Goal: Information Seeking & Learning: Learn about a topic

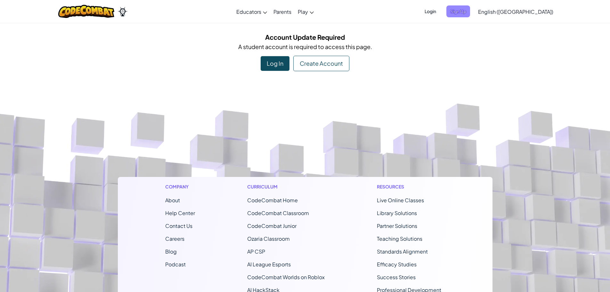
click at [470, 12] on span "Sign Up" at bounding box center [458, 11] width 24 height 12
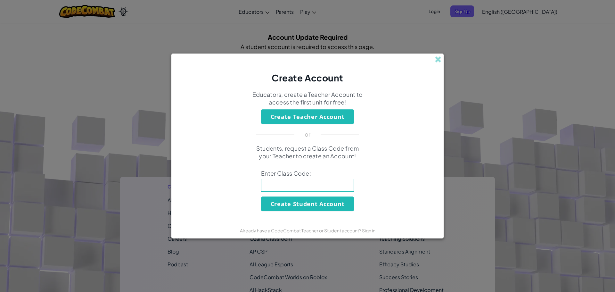
click at [300, 184] on input at bounding box center [307, 185] width 93 height 13
type input "xc5cve"
drag, startPoint x: 330, startPoint y: 192, endPoint x: 239, endPoint y: 181, distance: 91.3
click at [210, 196] on div "Students, request a Class Code from your Teacher to create an Account! Enter Cl…" at bounding box center [307, 177] width 259 height 67
drag, startPoint x: 298, startPoint y: 182, endPoint x: 214, endPoint y: 191, distance: 84.4
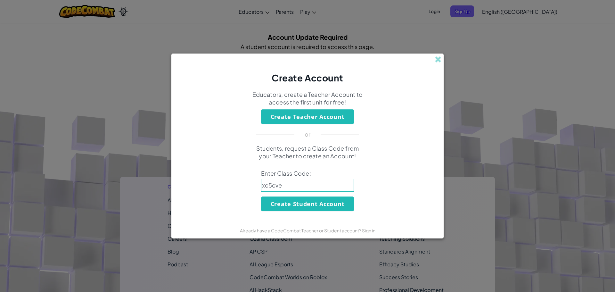
click at [214, 191] on div "Students, request a Class Code from your Teacher to create an Account! Enter Cl…" at bounding box center [307, 177] width 259 height 67
type input "ShareDrinkSlow"
click at [282, 206] on button "Create Student Account" at bounding box center [307, 203] width 93 height 15
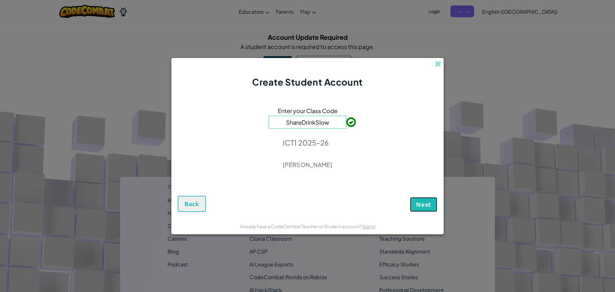
click at [418, 204] on span "Next" at bounding box center [423, 204] width 15 height 8
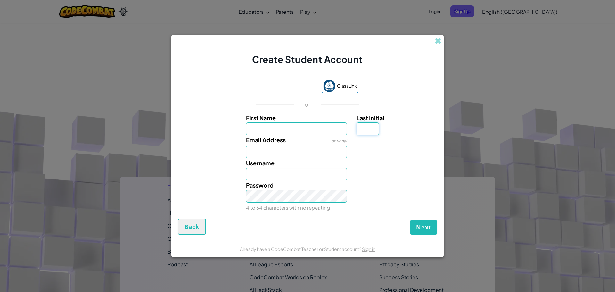
click at [361, 132] on input "Last Initial" at bounding box center [367, 128] width 22 height 13
click at [306, 132] on input "First Name" at bounding box center [296, 128] width 101 height 13
type input "[PERSON_NAME]"
click at [270, 149] on input "Email Address" at bounding box center [296, 151] width 101 height 13
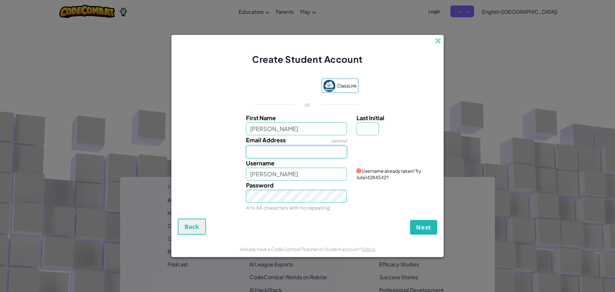
type input "[EMAIL_ADDRESS][DOMAIN_NAME]"
click at [298, 171] on input "[PERSON_NAME]" at bounding box center [296, 174] width 101 height 13
type input "J"
type input "Julia567888"
click at [316, 211] on div "Password 4 to 64 characters with no repeating" at bounding box center [296, 196] width 111 height 32
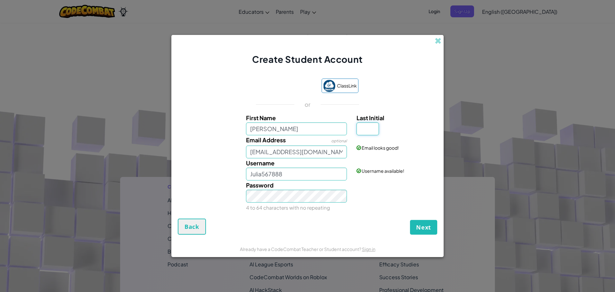
click at [370, 127] on input "Last Initial" at bounding box center [367, 128] width 22 height 13
type input "B"
click at [277, 174] on input "JuliaB" at bounding box center [296, 174] width 101 height 13
type input "JuliaB567888"
click at [284, 219] on div "Next Back" at bounding box center [307, 226] width 259 height 16
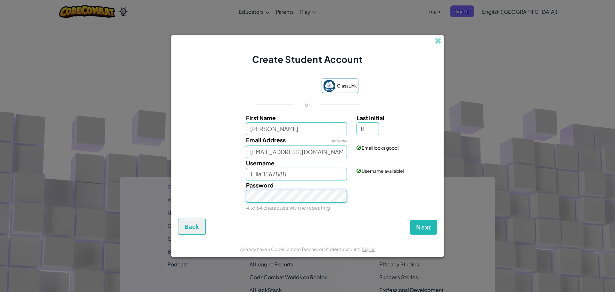
click at [221, 209] on div "Password 4 to 64 characters with no repeating" at bounding box center [308, 196] width 266 height 32
click at [363, 198] on div "Password 4 to 64 characters with no repeating" at bounding box center [308, 196] width 266 height 32
click at [371, 202] on div "Password 4 to 64 characters with no repeating" at bounding box center [308, 196] width 266 height 32
click at [514, 251] on div "Create Student Account ClassLink or First Name Julia Last Initial B Email Addre…" at bounding box center [307, 146] width 615 height 292
click at [414, 225] on button "Next" at bounding box center [423, 227] width 27 height 15
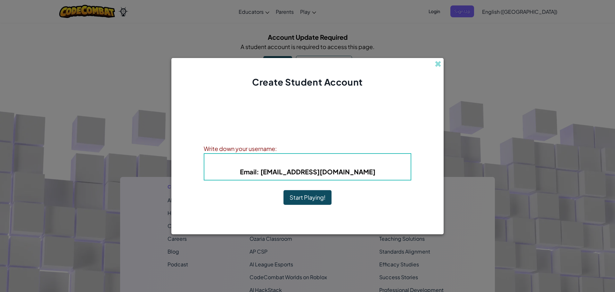
click at [351, 174] on b "Email : jrburley@gm.sbac.edu" at bounding box center [307, 172] width 135 height 8
click at [358, 171] on h5 "Email : jrburley@gm.sbac.edu" at bounding box center [307, 172] width 193 height 10
drag, startPoint x: 281, startPoint y: 148, endPoint x: 290, endPoint y: 142, distance: 11.4
click at [286, 144] on div "Write down your username:" at bounding box center [308, 148] width 208 height 9
click at [279, 158] on span "Username" at bounding box center [284, 161] width 33 height 7
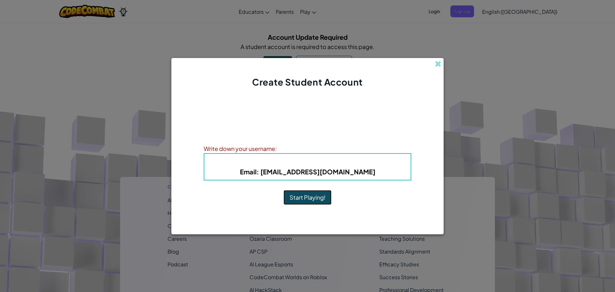
click at [308, 199] on button "Start Playing!" at bounding box center [307, 197] width 48 height 15
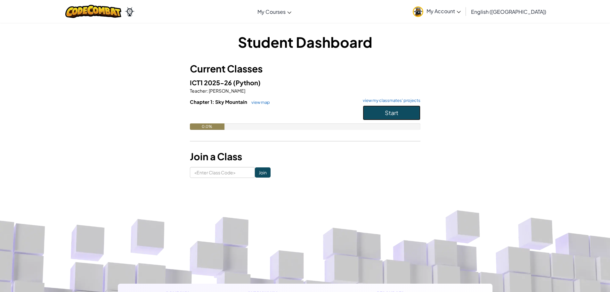
click at [394, 107] on button "Start" at bounding box center [392, 112] width 58 height 15
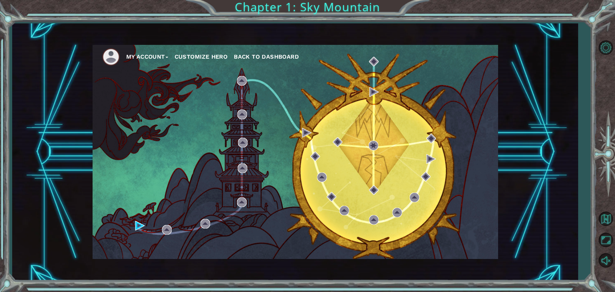
click at [153, 53] on button "My Account" at bounding box center [147, 57] width 42 height 10
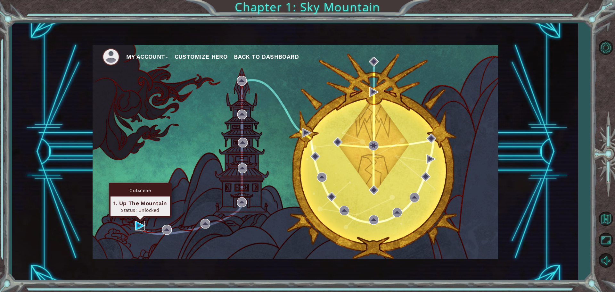
click at [142, 223] on img at bounding box center [140, 226] width 10 height 10
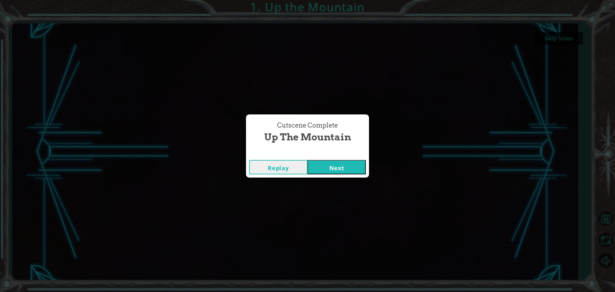
click at [348, 162] on button "Next" at bounding box center [336, 167] width 58 height 14
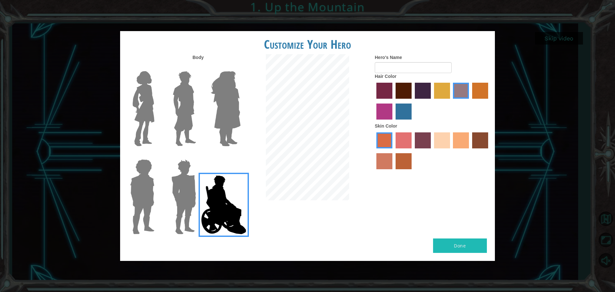
click at [147, 122] on img at bounding box center [143, 109] width 27 height 80
click at [157, 67] on input "Hero Connie" at bounding box center [157, 67] width 0 height 0
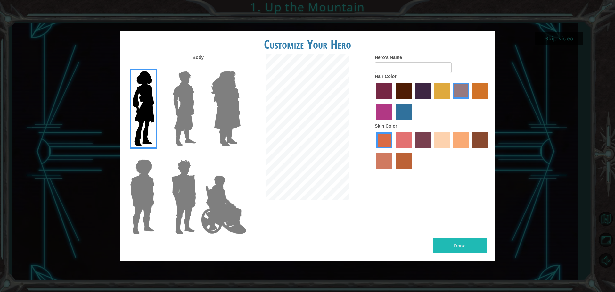
click at [241, 102] on img at bounding box center [225, 109] width 35 height 80
click at [240, 67] on input "Hero Amethyst" at bounding box center [240, 67] width 0 height 0
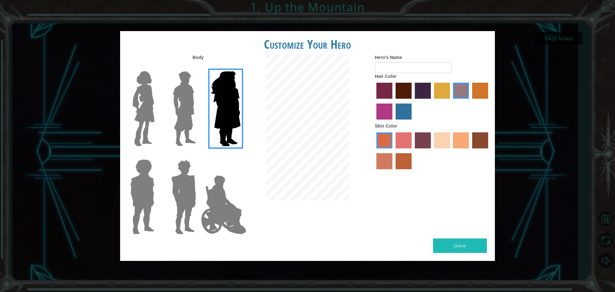
click at [143, 128] on img at bounding box center [143, 109] width 27 height 80
click at [157, 67] on input "Hero Connie" at bounding box center [157, 67] width 0 height 0
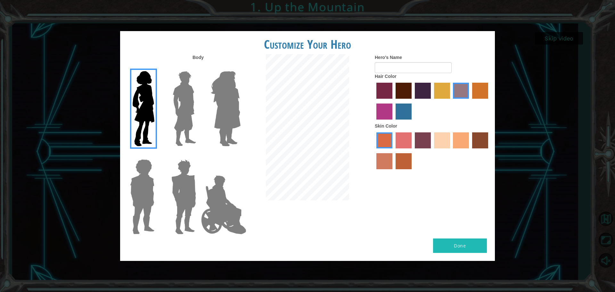
click at [407, 88] on label "maroon hair color" at bounding box center [404, 91] width 16 height 16
click at [393, 101] on input "maroon hair color" at bounding box center [393, 101] width 0 height 0
click at [407, 88] on label "maroon hair color" at bounding box center [404, 91] width 16 height 16
click at [393, 101] on input "maroon hair color" at bounding box center [393, 101] width 0 height 0
click at [407, 88] on label "maroon hair color" at bounding box center [404, 91] width 16 height 16
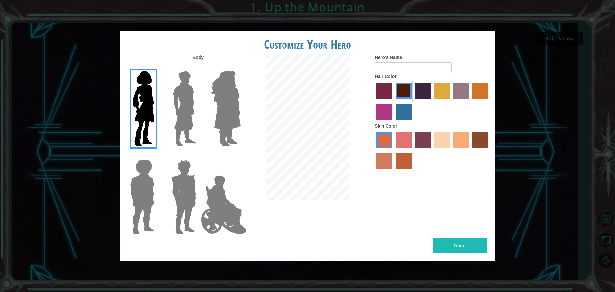
click at [393, 101] on input "maroon hair color" at bounding box center [393, 101] width 0 height 0
click at [474, 97] on label "gold drop hair color" at bounding box center [480, 91] width 16 height 16
click at [470, 101] on input "gold drop hair color" at bounding box center [470, 101] width 0 height 0
click at [411, 90] on label "maroon hair color" at bounding box center [404, 91] width 16 height 16
click at [393, 101] on input "maroon hair color" at bounding box center [393, 101] width 0 height 0
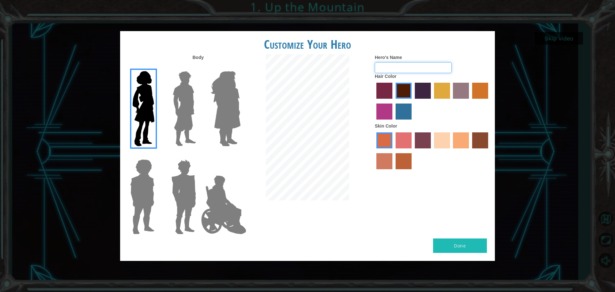
click at [432, 72] on input "Hero's Name" at bounding box center [413, 67] width 77 height 11
type input "J"
type input "[PERSON_NAME]"
click at [450, 136] on label "sandy beach skin color" at bounding box center [442, 140] width 16 height 16
click at [432, 151] on input "sandy beach skin color" at bounding box center [432, 151] width 0 height 0
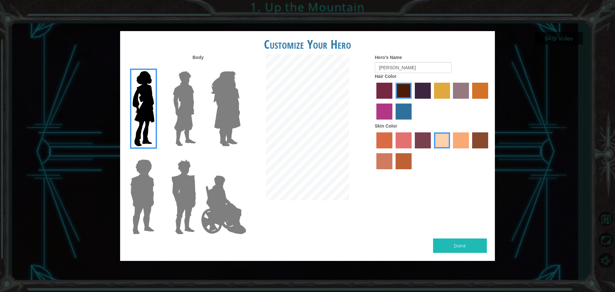
click at [458, 136] on label "tacao skin color" at bounding box center [461, 140] width 16 height 16
click at [451, 151] on input "tacao skin color" at bounding box center [451, 151] width 0 height 0
click at [383, 165] on label "burning sand skin color" at bounding box center [384, 161] width 16 height 16
click at [489, 151] on input "burning sand skin color" at bounding box center [489, 151] width 0 height 0
click at [460, 136] on label "tacao skin color" at bounding box center [461, 140] width 16 height 16
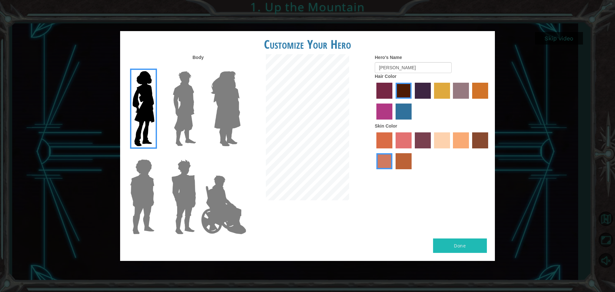
click at [451, 151] on input "tacao skin color" at bounding box center [451, 151] width 0 height 0
click at [442, 138] on label "sandy beach skin color" at bounding box center [442, 140] width 16 height 16
click at [432, 151] on input "sandy beach skin color" at bounding box center [432, 151] width 0 height 0
click at [457, 137] on label "tacao skin color" at bounding box center [461, 140] width 16 height 16
click at [451, 151] on input "tacao skin color" at bounding box center [451, 151] width 0 height 0
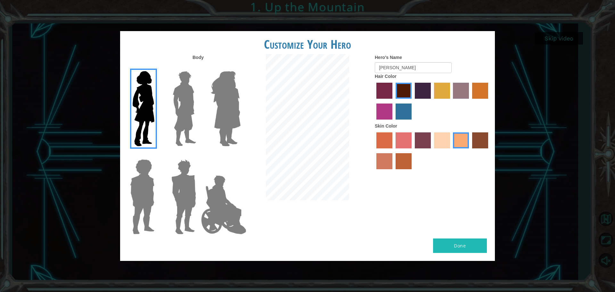
click at [443, 154] on div at bounding box center [432, 152] width 115 height 42
click at [441, 150] on div at bounding box center [432, 152] width 115 height 42
click at [443, 147] on label "sandy beach skin color" at bounding box center [442, 140] width 16 height 16
click at [432, 151] on input "sandy beach skin color" at bounding box center [432, 151] width 0 height 0
click at [227, 81] on img at bounding box center [225, 109] width 35 height 80
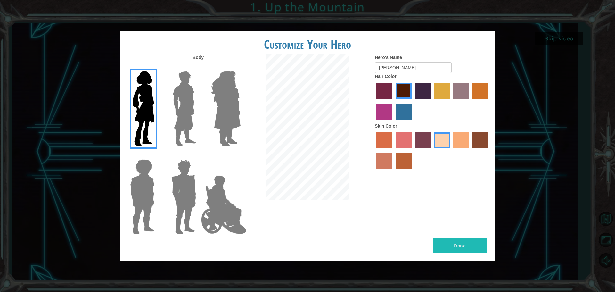
click at [240, 67] on input "Hero Amethyst" at bounding box center [240, 67] width 0 height 0
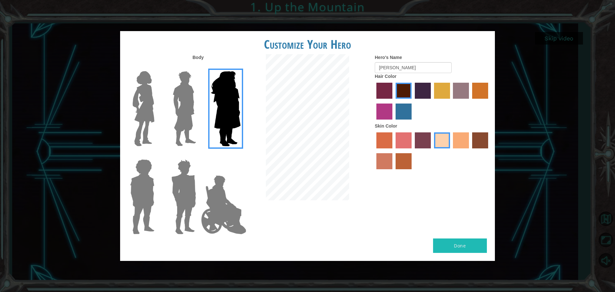
click at [154, 82] on img at bounding box center [143, 109] width 27 height 80
click at [157, 67] on input "Hero Connie" at bounding box center [157, 67] width 0 height 0
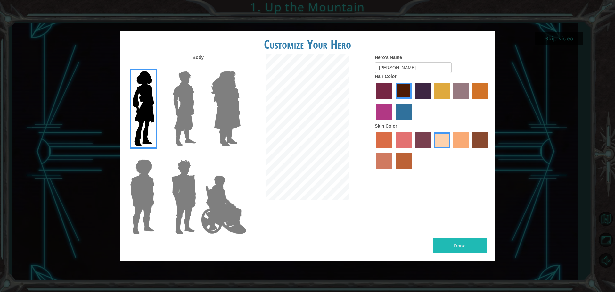
click at [458, 240] on button "Done" at bounding box center [460, 245] width 54 height 14
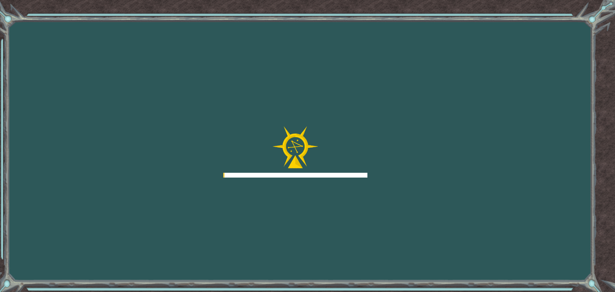
click at [458, 246] on div "Goals Error loading from server. Try refreshing the page. You'll need to join a…" at bounding box center [307, 146] width 615 height 292
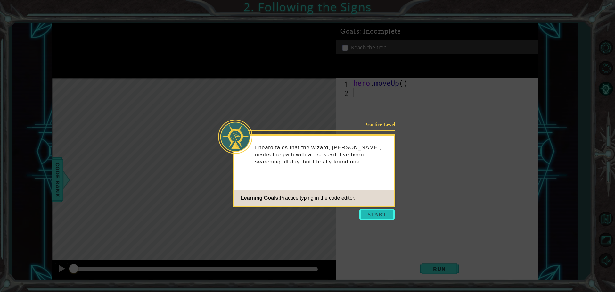
click at [368, 213] on button "Start" at bounding box center [377, 214] width 37 height 10
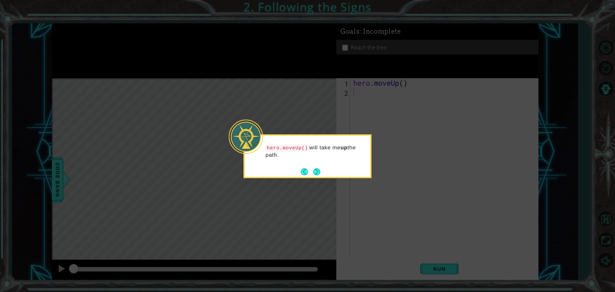
click at [316, 169] on button "Next" at bounding box center [316, 171] width 11 height 11
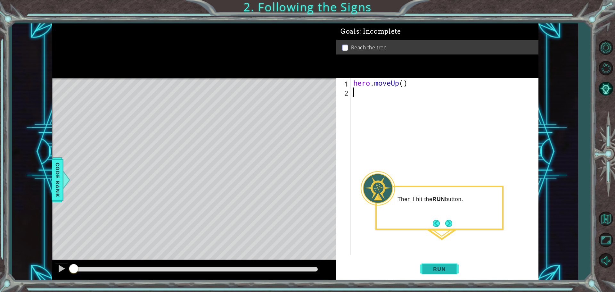
click at [452, 273] on button "Run" at bounding box center [439, 268] width 38 height 20
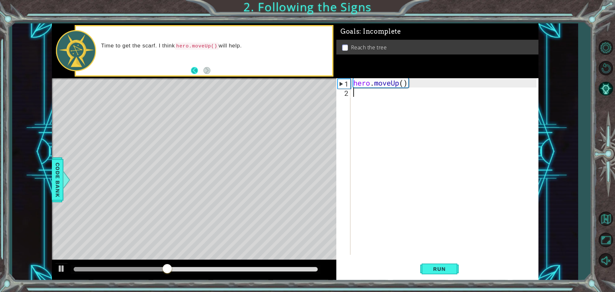
click at [195, 74] on button "Back" at bounding box center [197, 70] width 12 height 7
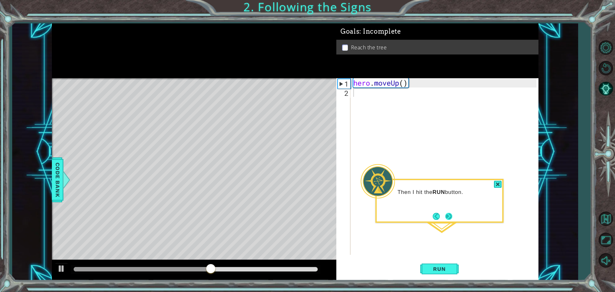
click at [454, 219] on button "Next" at bounding box center [449, 216] width 12 height 12
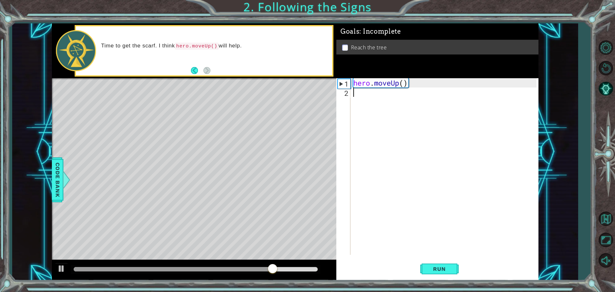
click at [200, 114] on div "Level Map" at bounding box center [200, 172] width 296 height 189
click at [424, 267] on button "Run" at bounding box center [439, 268] width 38 height 20
click at [440, 271] on span "Run" at bounding box center [439, 269] width 25 height 6
click at [441, 271] on span "Run" at bounding box center [439, 269] width 25 height 6
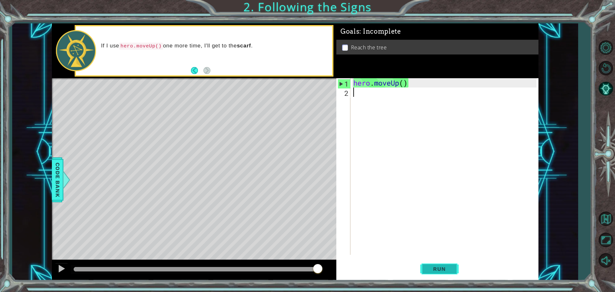
click at [432, 269] on span "Run" at bounding box center [439, 269] width 25 height 6
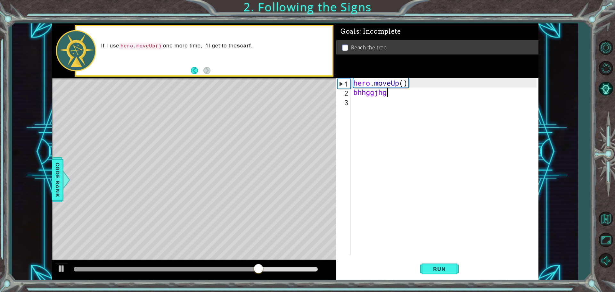
type textarea "b"
type textarea "h"
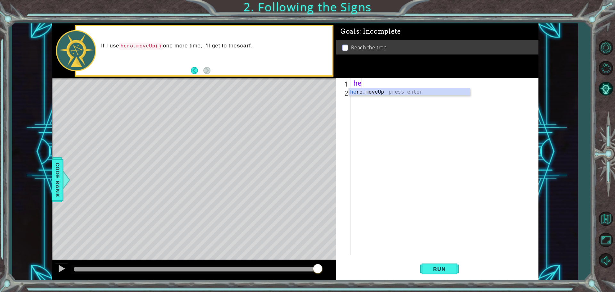
type textarea "hero"
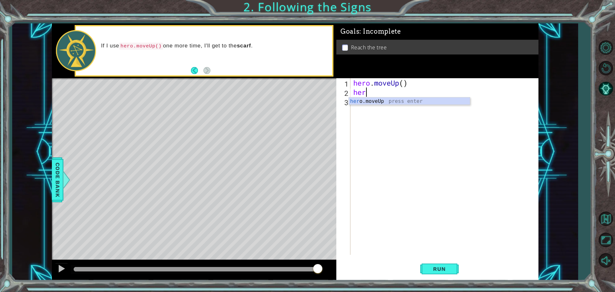
type textarea "hero"
click at [425, 265] on button "Run" at bounding box center [439, 268] width 38 height 20
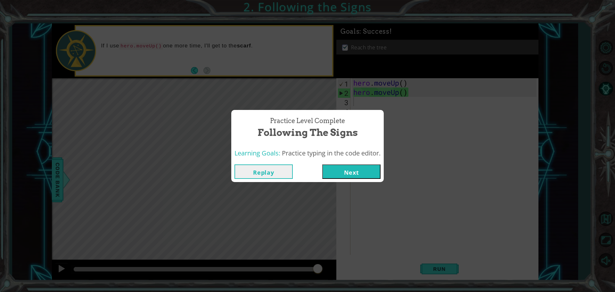
click at [343, 173] on button "Next" at bounding box center [351, 171] width 58 height 14
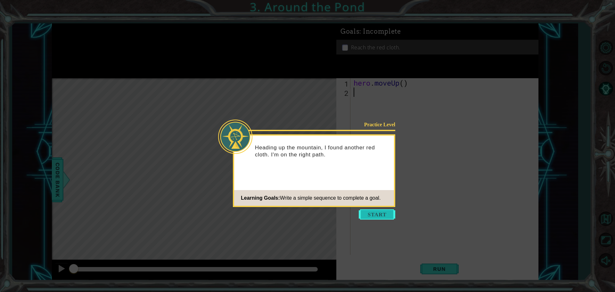
click at [388, 215] on button "Start" at bounding box center [377, 214] width 37 height 10
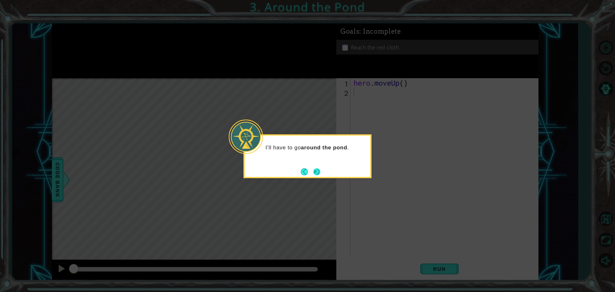
click at [312, 169] on button "Back" at bounding box center [307, 171] width 12 height 7
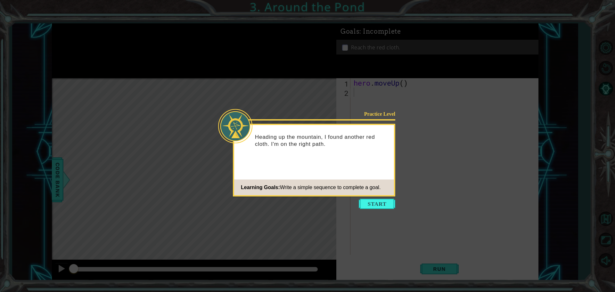
click at [373, 197] on icon at bounding box center [307, 146] width 615 height 292
click at [373, 201] on button "Start" at bounding box center [377, 204] width 37 height 10
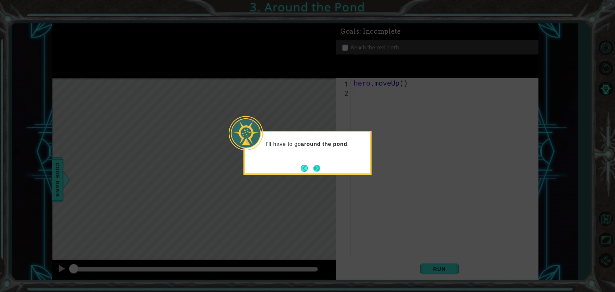
click at [320, 167] on button "Next" at bounding box center [317, 168] width 12 height 12
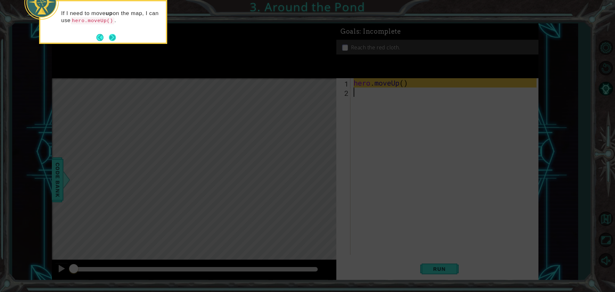
click at [112, 38] on button "Next" at bounding box center [113, 38] width 8 height 8
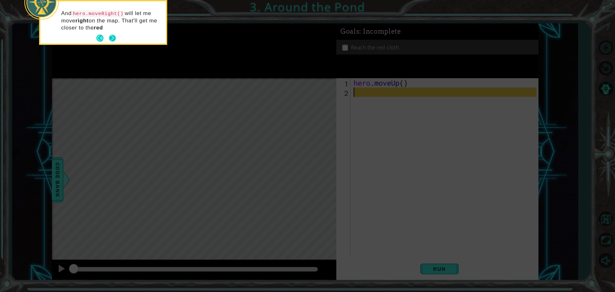
click at [112, 40] on button "Next" at bounding box center [113, 38] width 12 height 12
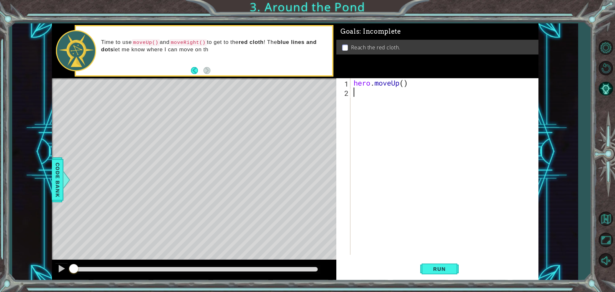
type textarea "mo"
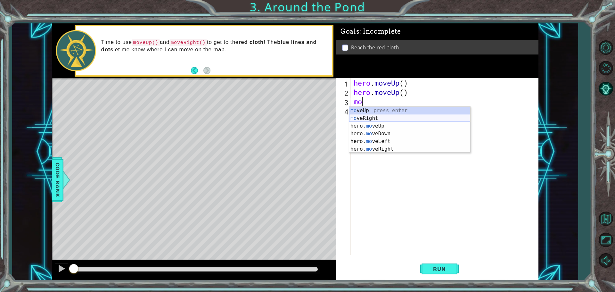
click at [405, 121] on div "mo veUp press enter mo veRight press enter hero. mo veUp press enter hero. mo v…" at bounding box center [409, 137] width 121 height 61
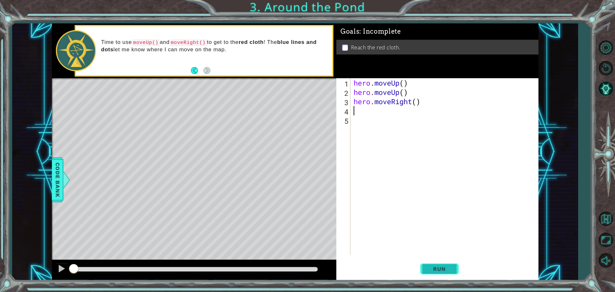
click at [445, 274] on button "Run" at bounding box center [439, 268] width 38 height 20
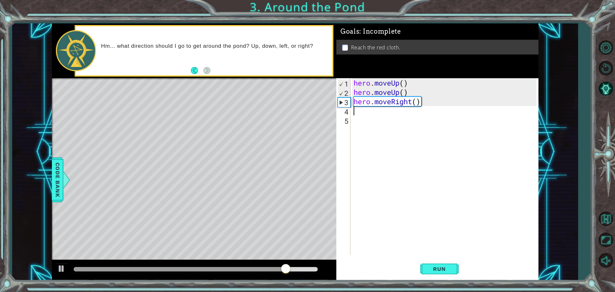
type textarea "u"
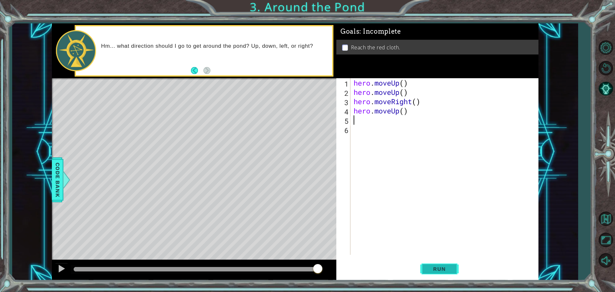
click at [450, 270] on span "Run" at bounding box center [439, 269] width 25 height 6
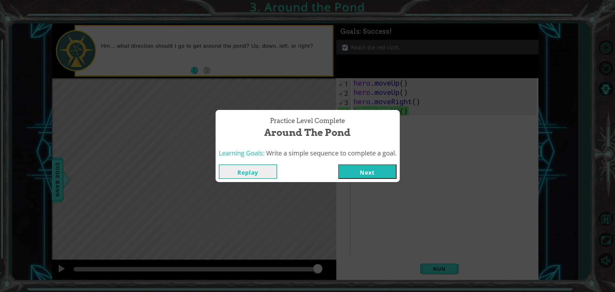
click at [391, 170] on button "Next" at bounding box center [367, 171] width 58 height 14
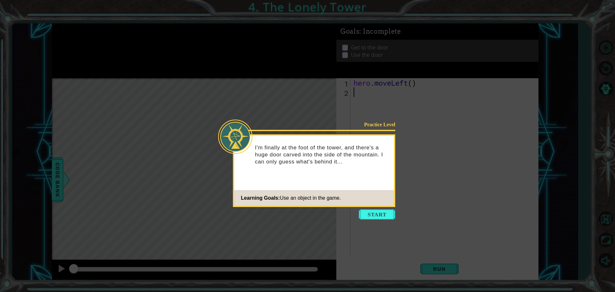
click at [366, 216] on button "Start" at bounding box center [377, 214] width 37 height 10
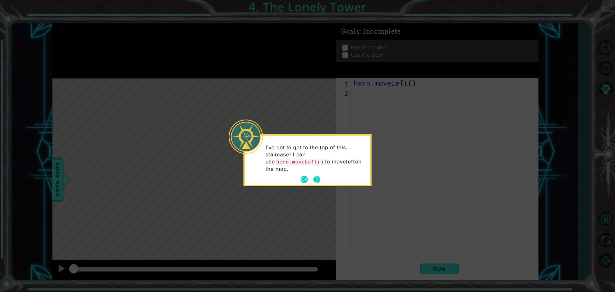
click at [315, 174] on button "Next" at bounding box center [317, 180] width 12 height 12
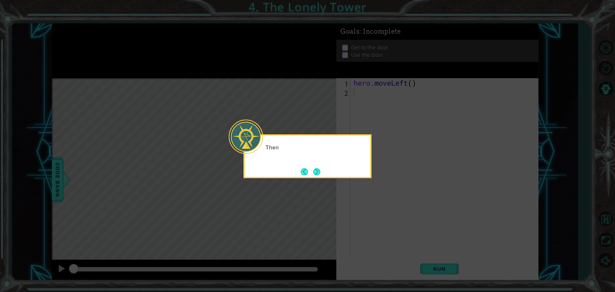
click at [315, 171] on button "Next" at bounding box center [317, 172] width 8 height 8
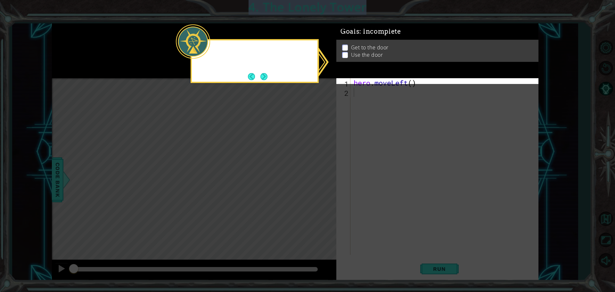
click at [315, 171] on icon at bounding box center [307, 146] width 615 height 292
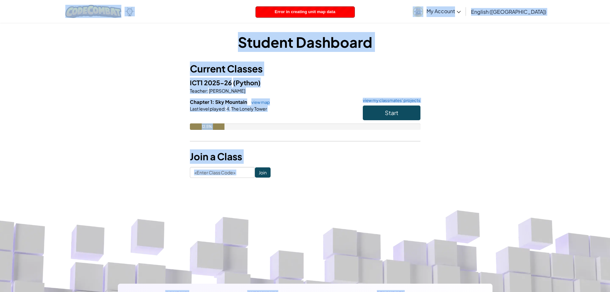
click at [463, 14] on link "My Account" at bounding box center [437, 11] width 54 height 20
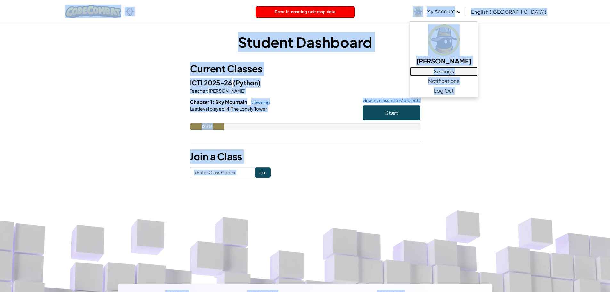
click at [476, 72] on link "Settings" at bounding box center [444, 72] width 68 height 10
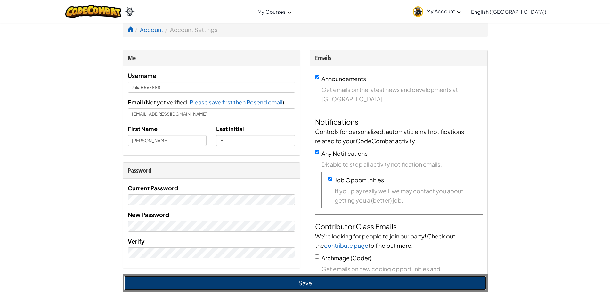
click at [344, 279] on button "Save" at bounding box center [305, 282] width 362 height 15
click at [293, 285] on button "Save" at bounding box center [305, 282] width 362 height 15
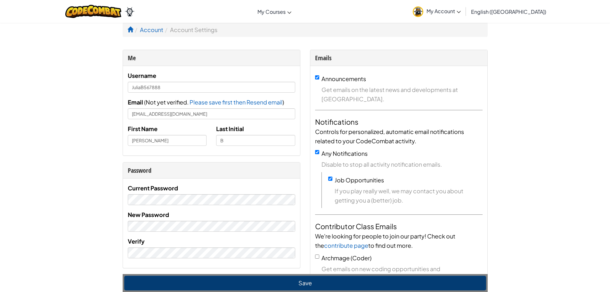
click at [261, 212] on div "New Password" at bounding box center [212, 221] width 168 height 22
click at [262, 207] on div "Current Password New Password Verify" at bounding box center [212, 220] width 168 height 75
click at [263, 205] on div "Current Password New Password Verify" at bounding box center [212, 220] width 168 height 75
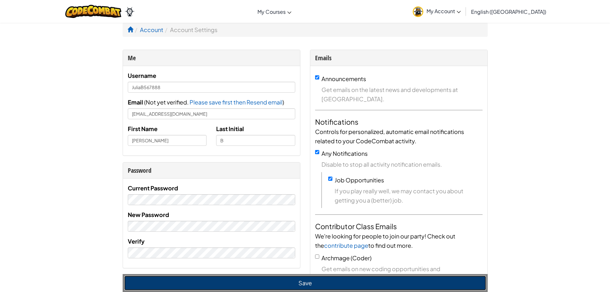
click at [365, 282] on button "Save" at bounding box center [305, 282] width 362 height 15
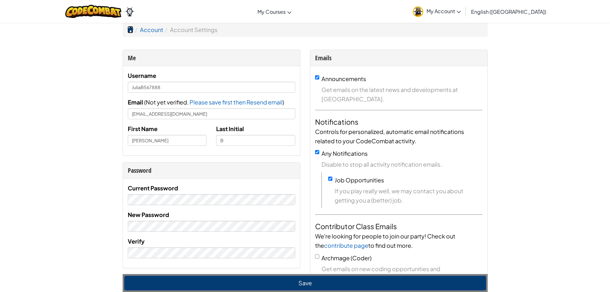
click at [132, 31] on span at bounding box center [130, 30] width 6 height 6
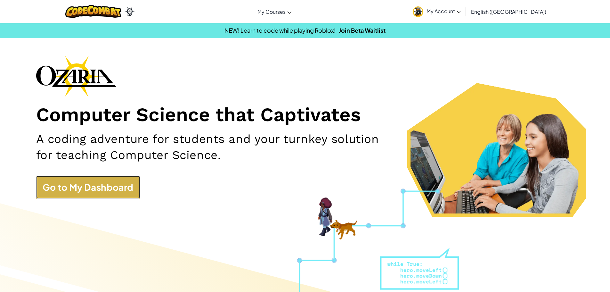
click at [135, 197] on link "Go to My Dashboard" at bounding box center [88, 187] width 104 height 23
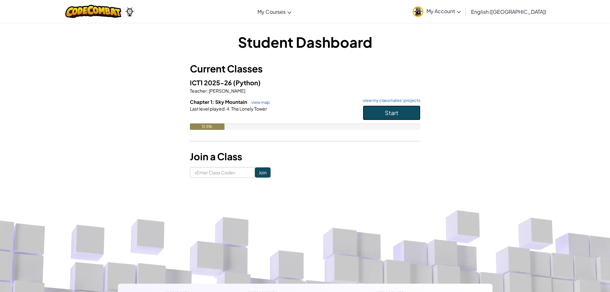
click at [410, 119] on button "Start" at bounding box center [392, 112] width 58 height 15
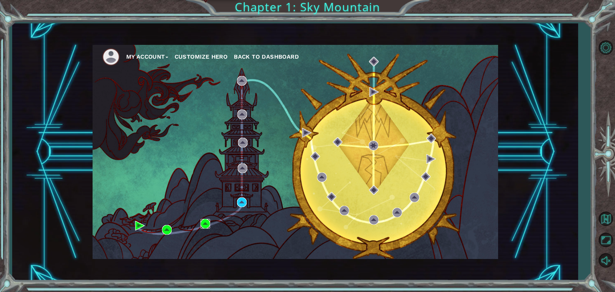
click at [209, 224] on img at bounding box center [205, 224] width 10 height 10
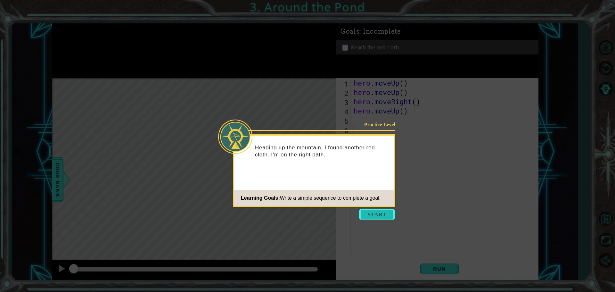
click at [362, 217] on button "Start" at bounding box center [377, 214] width 37 height 10
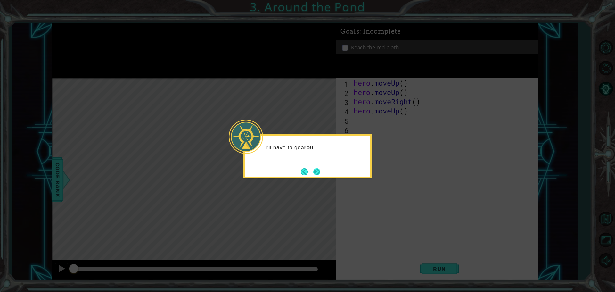
click at [318, 172] on button "Next" at bounding box center [316, 171] width 7 height 7
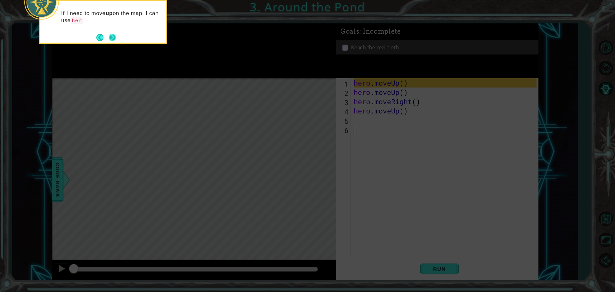
click at [109, 34] on button "Next" at bounding box center [112, 37] width 7 height 7
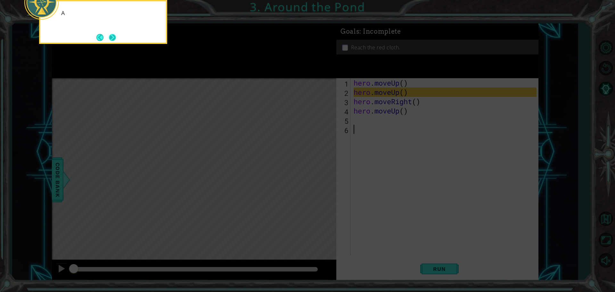
click at [109, 34] on button "Next" at bounding box center [112, 37] width 7 height 7
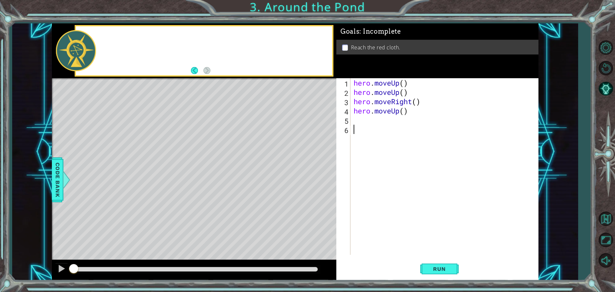
click at [109, 34] on div at bounding box center [204, 50] width 256 height 49
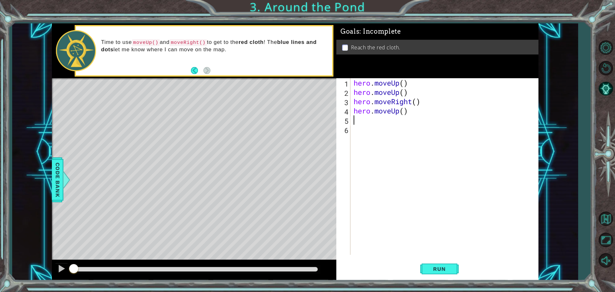
click at [362, 121] on div "hero . moveUp ( ) hero . moveUp ( ) hero . moveRight ( ) hero . moveUp ( )" at bounding box center [445, 175] width 187 height 195
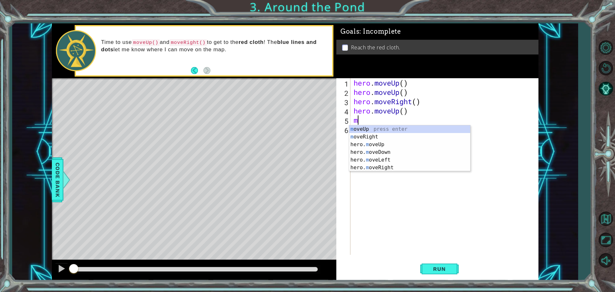
type textarea "mo"
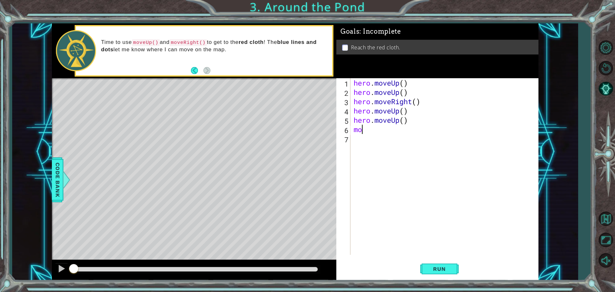
type textarea "mov"
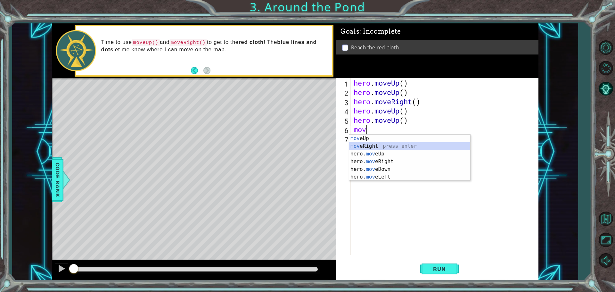
click at [360, 145] on div "mov eUp press enter mov eRight press enter hero. mov eUp press enter hero. mov …" at bounding box center [409, 165] width 121 height 61
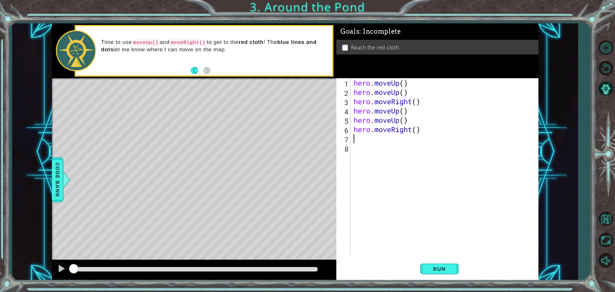
drag, startPoint x: 421, startPoint y: 263, endPoint x: 415, endPoint y: 261, distance: 6.2
click at [415, 261] on div "Run" at bounding box center [439, 268] width 202 height 20
click at [427, 269] on span "Run" at bounding box center [439, 269] width 25 height 6
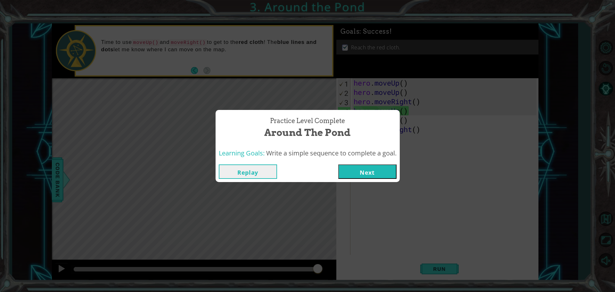
click at [383, 175] on button "Next" at bounding box center [367, 171] width 58 height 14
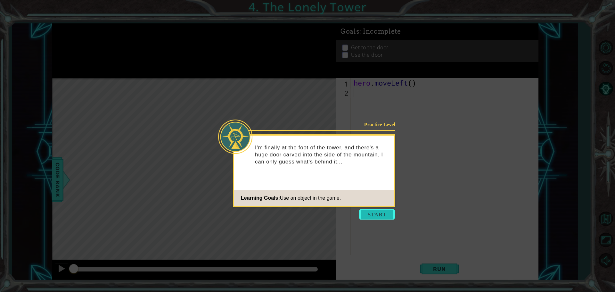
click at [386, 214] on button "Start" at bounding box center [377, 214] width 37 height 10
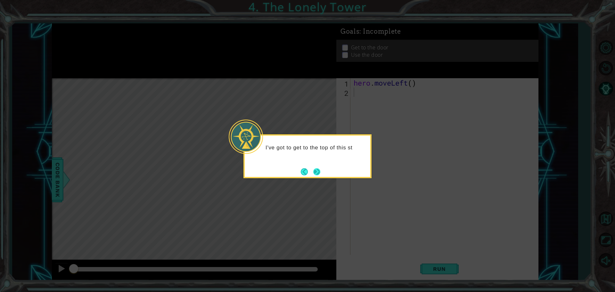
click at [315, 171] on button "Next" at bounding box center [316, 171] width 7 height 7
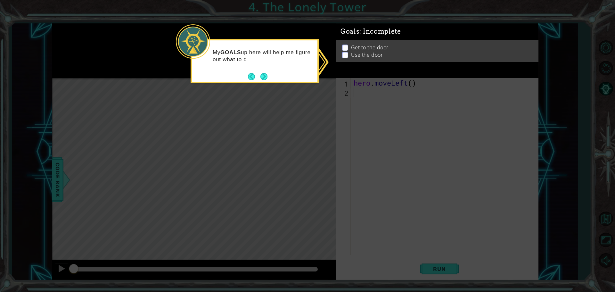
click at [270, 72] on div "My GOALS up here will help me figure out what to d" at bounding box center [255, 59] width 126 height 32
click at [258, 78] on button "Back" at bounding box center [254, 76] width 12 height 7
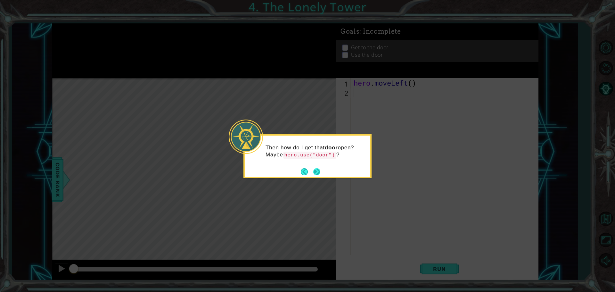
click at [315, 171] on button "Next" at bounding box center [316, 171] width 7 height 7
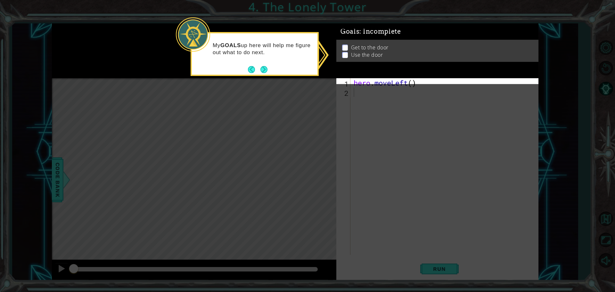
click at [270, 70] on div "My GOALS up here will help me figure out what to do next." at bounding box center [255, 54] width 128 height 44
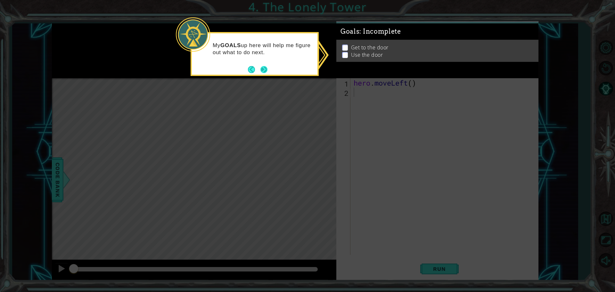
click at [269, 70] on button "Next" at bounding box center [263, 69] width 9 height 9
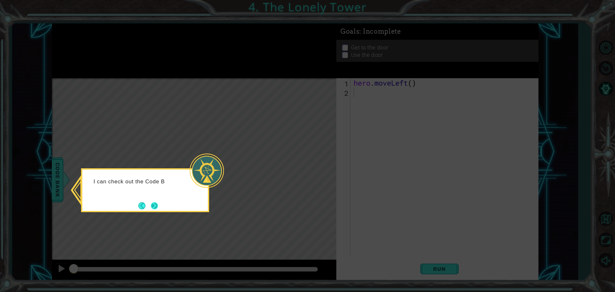
click at [152, 202] on button "Next" at bounding box center [154, 205] width 7 height 7
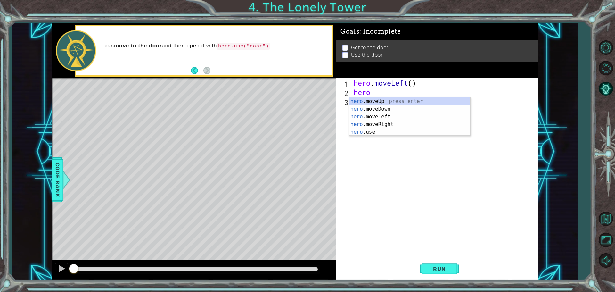
scroll to position [0, 0]
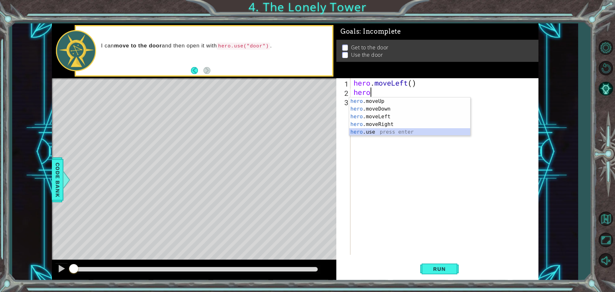
click at [374, 135] on div "hero .moveUp press enter hero .moveDown press enter hero .moveLeft press enter …" at bounding box center [409, 124] width 121 height 54
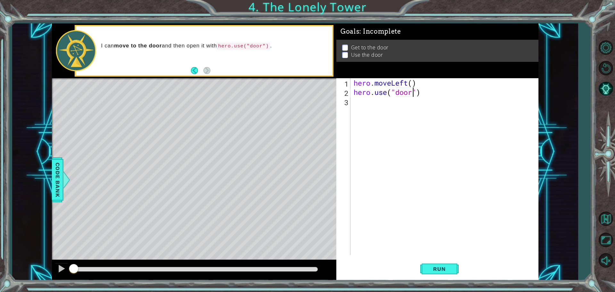
scroll to position [0, 3]
type textarea "hero.use("door")"
click at [433, 262] on button "Run" at bounding box center [439, 268] width 38 height 20
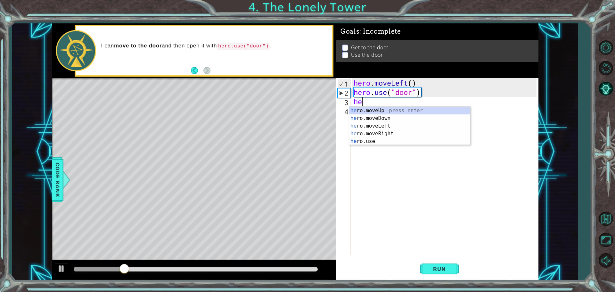
type textarea "hero"
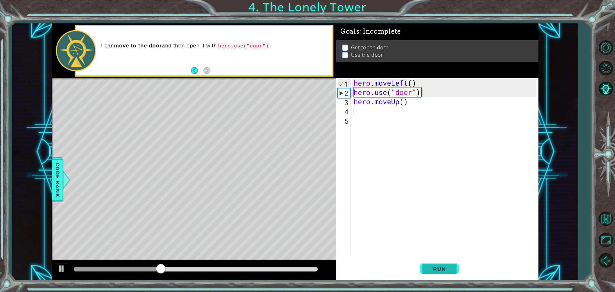
click at [444, 275] on button "Run" at bounding box center [439, 268] width 38 height 20
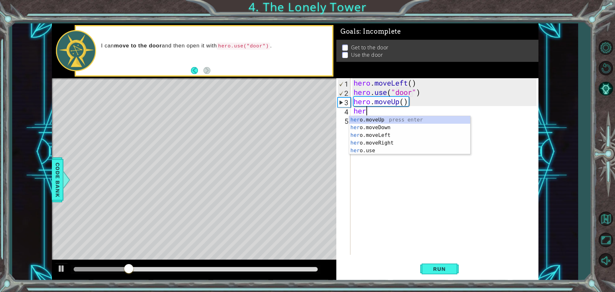
type textarea "hero"
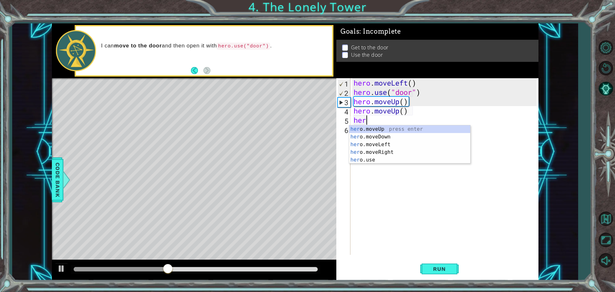
type textarea "hero"
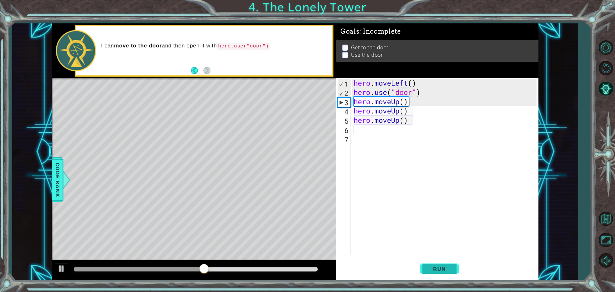
click at [458, 268] on button "Run" at bounding box center [439, 268] width 38 height 20
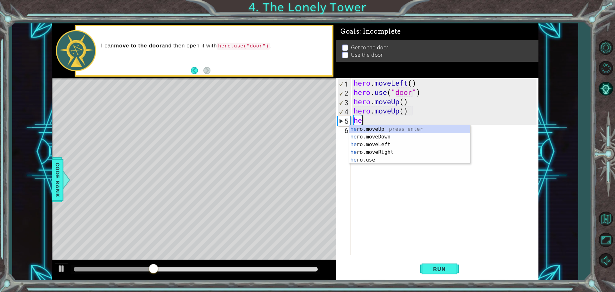
type textarea "h"
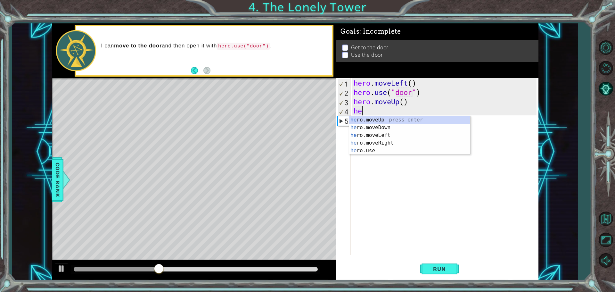
type textarea "h"
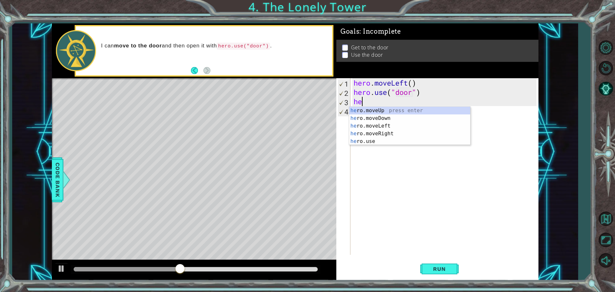
type textarea "h"
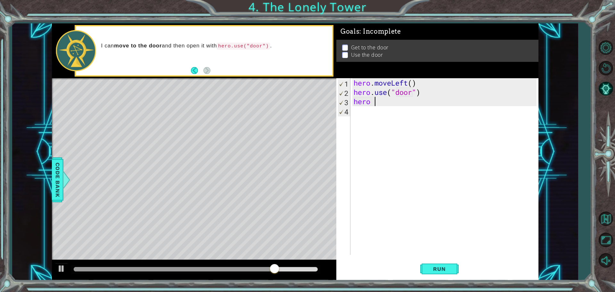
scroll to position [0, 0]
type textarea "hero"
click at [456, 268] on button "Run" at bounding box center [439, 268] width 38 height 20
click at [354, 119] on div "hero . moveLeft ( ) hero . use ( "door" ) hero . moveUp ( )" at bounding box center [445, 175] width 187 height 195
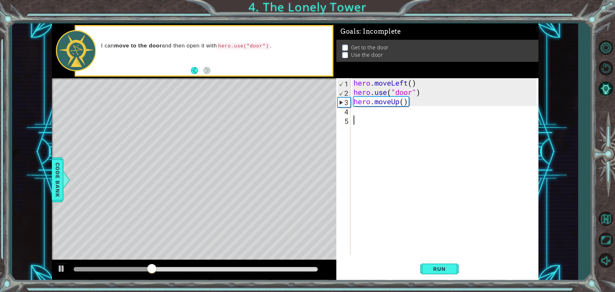
click at [405, 103] on div "hero . moveLeft ( ) hero . use ( "door" ) hero . moveUp ( )" at bounding box center [445, 175] width 187 height 195
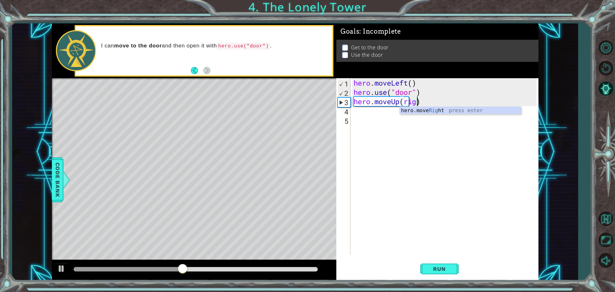
scroll to position [0, 3]
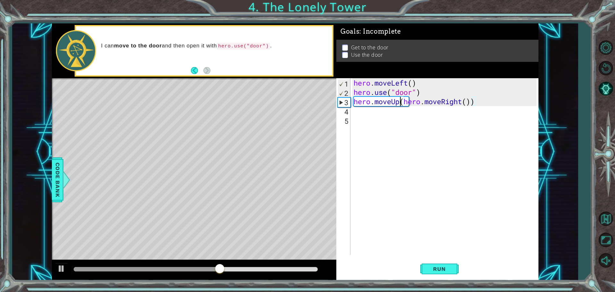
click at [401, 104] on div "hero . moveLeft ( ) hero . use ( "door" ) hero . moveUp ( hero . moveRight ( ))" at bounding box center [445, 175] width 187 height 195
click at [430, 102] on div "hero . moveLeft ( ) hero . use ( "door" ) ( hero . moveRight ( ))" at bounding box center [445, 175] width 187 height 195
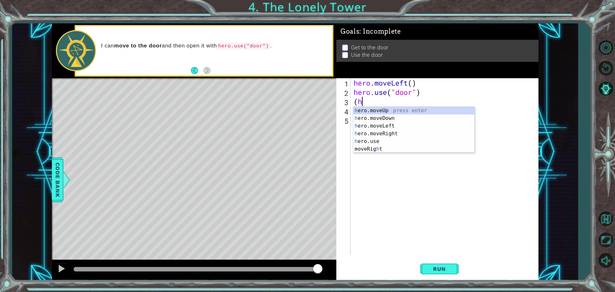
scroll to position [0, 0]
type textarea "("
type textarea "hero"
click at [379, 125] on div "hero .moveUp press enter hero .moveDown press enter hero .moveLeft press enter …" at bounding box center [409, 134] width 121 height 54
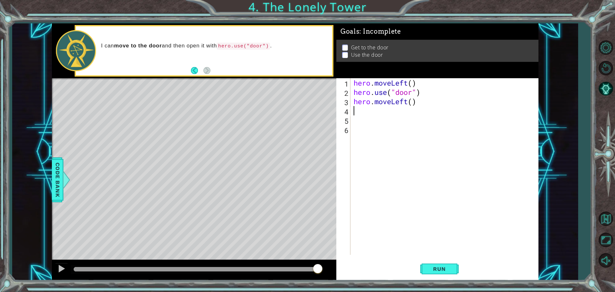
scroll to position [0, 0]
click at [443, 276] on button "Run" at bounding box center [439, 268] width 38 height 20
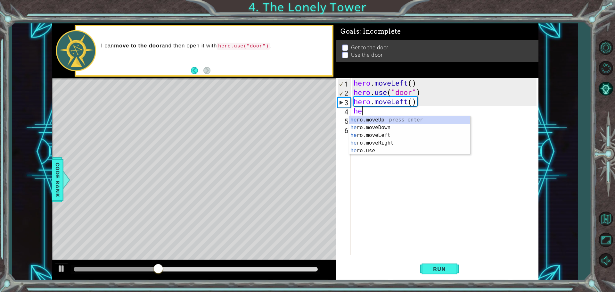
type textarea "hero"
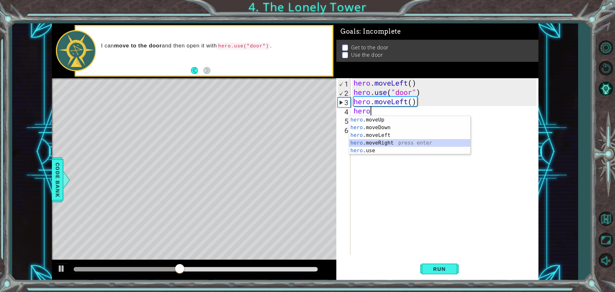
click at [372, 142] on div "hero .moveUp press enter hero .moveDown press enter hero .moveLeft press enter …" at bounding box center [409, 143] width 121 height 54
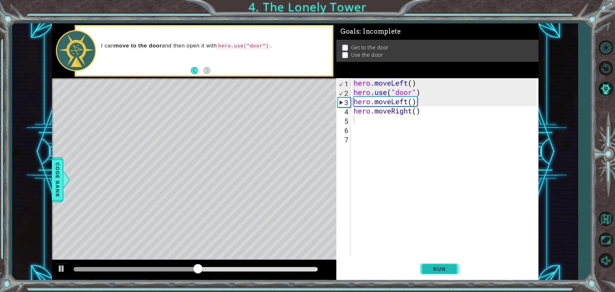
click at [427, 264] on button "Run" at bounding box center [439, 268] width 38 height 20
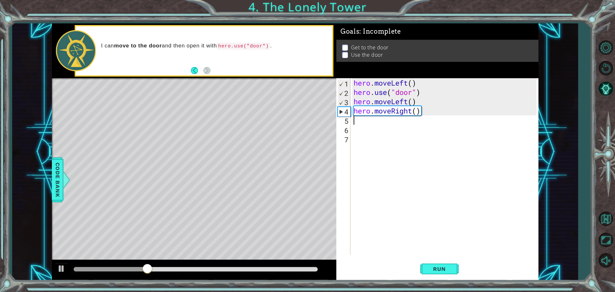
click at [411, 112] on div "hero . moveLeft ( ) hero . use ( "door" ) hero . moveLeft ( ) hero . moveRight …" at bounding box center [445, 175] width 187 height 195
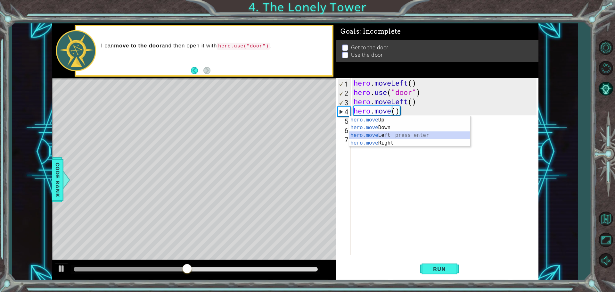
click at [369, 132] on div "hero.move Up press enter hero.move Down press enter hero.move Left press enter …" at bounding box center [409, 139] width 121 height 46
type textarea "hero.moveLeft"
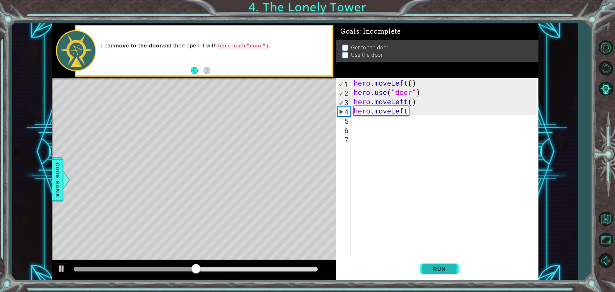
click at [449, 272] on span "Run" at bounding box center [439, 269] width 25 height 6
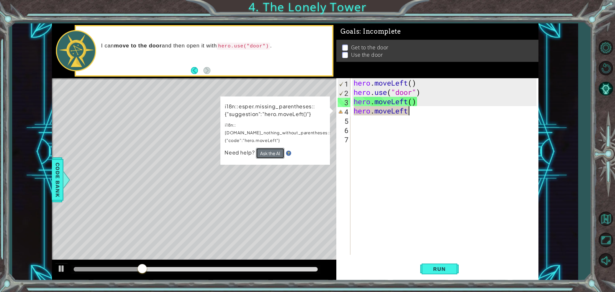
click at [259, 148] on button "Ask the AI" at bounding box center [270, 153] width 29 height 11
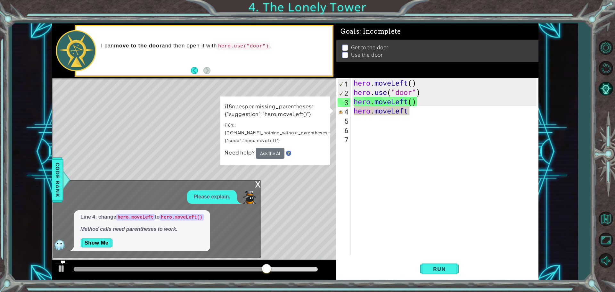
click at [466, 118] on div "hero . moveLeft ( ) hero . use ( "door" ) hero . moveLeft ( ) hero . moveLeft" at bounding box center [445, 175] width 187 height 195
click at [463, 112] on div "hero . moveLeft ( ) hero . use ( "door" ) hero . moveLeft ( ) hero . moveLeft" at bounding box center [445, 175] width 187 height 195
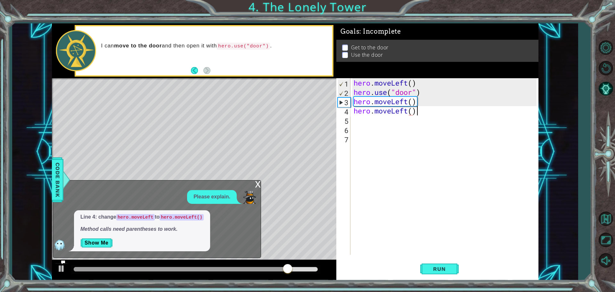
scroll to position [0, 3]
click at [422, 273] on button "Run" at bounding box center [439, 268] width 38 height 20
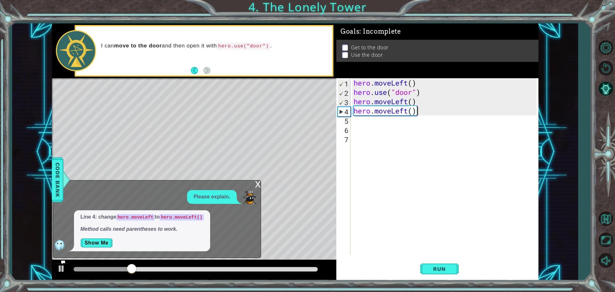
click at [260, 185] on div "x" at bounding box center [258, 183] width 6 height 6
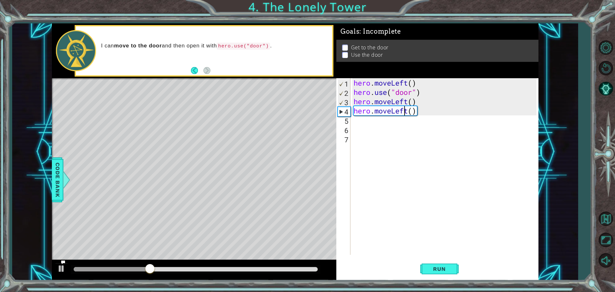
click at [406, 108] on div "hero . moveLeft ( ) hero . use ( "door" ) hero . moveLeft ( ) hero . moveLeft (…" at bounding box center [445, 175] width 187 height 195
click at [408, 114] on div "hero . moveLeft ( ) hero . use ( "door" ) hero . moveLeft ( ) hero . moveLeft (…" at bounding box center [445, 175] width 187 height 195
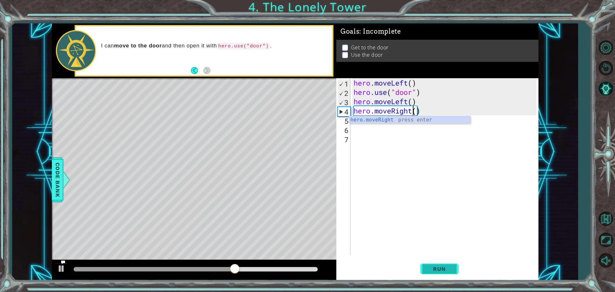
click at [429, 266] on span "Run" at bounding box center [439, 269] width 25 height 6
type textarea "hero.moveUp()"
click at [443, 270] on span "Run" at bounding box center [439, 269] width 25 height 6
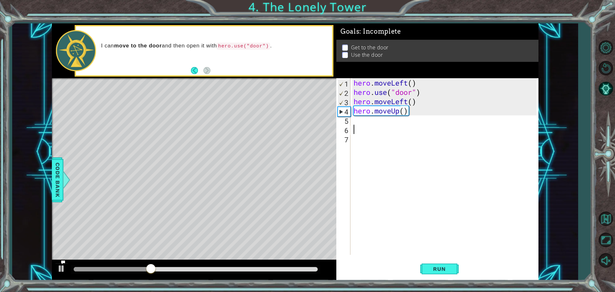
click at [397, 132] on div "hero . moveLeft ( ) hero . use ( "door" ) hero . moveLeft ( ) hero . moveUp ( )" at bounding box center [445, 175] width 187 height 195
click at [395, 119] on div "hero . moveLeft ( ) hero . use ( "door" ) hero . moveLeft ( ) hero . moveUp ( )" at bounding box center [445, 175] width 187 height 195
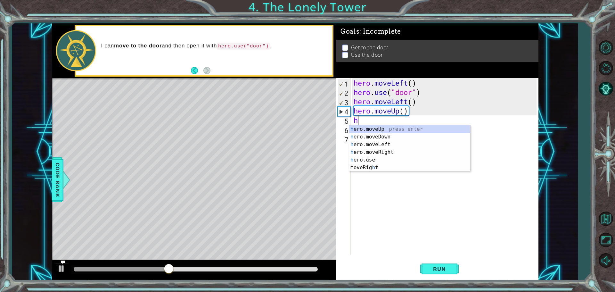
type textarea "he"
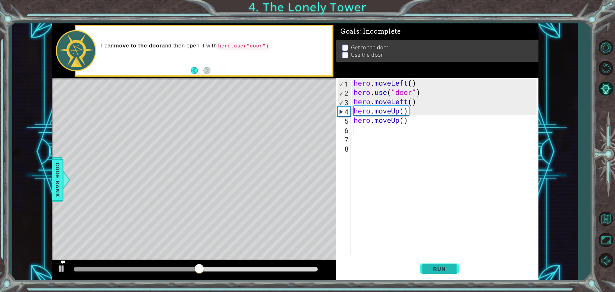
drag, startPoint x: 429, startPoint y: 272, endPoint x: 425, endPoint y: 274, distance: 5.4
click at [429, 272] on button "Run" at bounding box center [439, 268] width 38 height 20
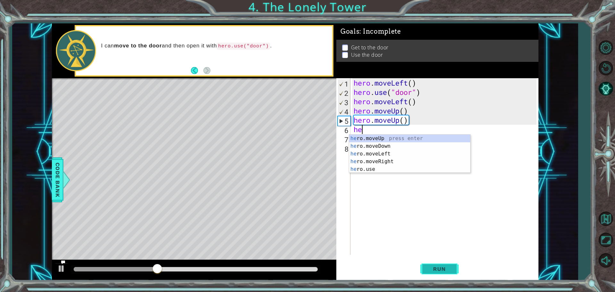
type textarea "her"
click at [413, 159] on div "her o.moveUp press enter her o.moveDown press enter her o.moveLeft press enter …" at bounding box center [409, 162] width 121 height 54
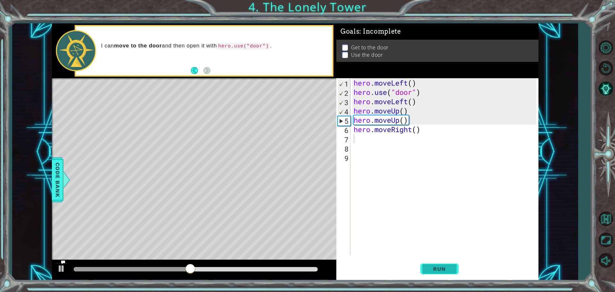
click at [434, 274] on button "Run" at bounding box center [439, 268] width 38 height 20
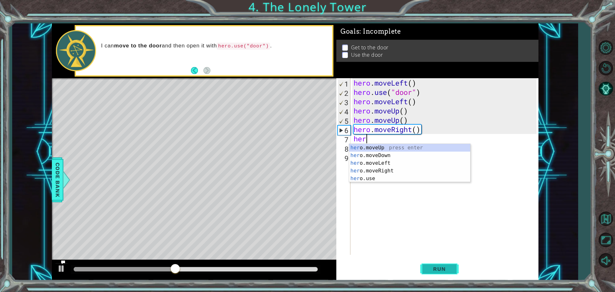
type textarea "hero"
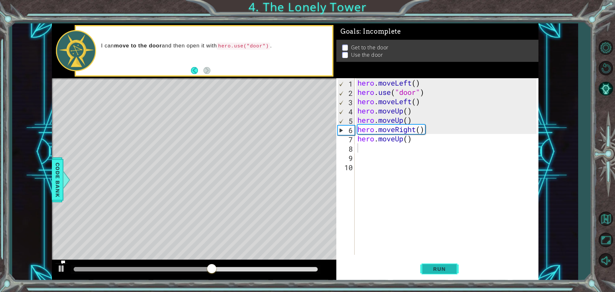
click at [446, 278] on button "Run" at bounding box center [439, 268] width 38 height 20
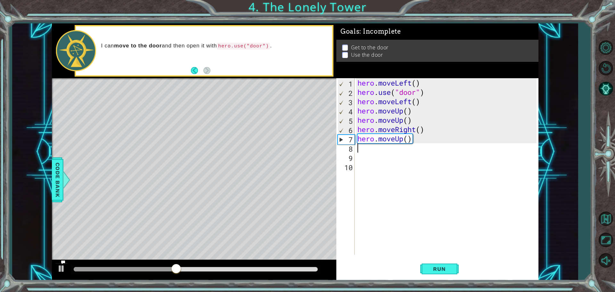
click at [402, 143] on div "hero . moveLeft ( ) hero . use ( "door" ) hero . moveLeft ( ) hero . moveUp ( )…" at bounding box center [448, 175] width 184 height 195
click at [402, 138] on div "hero . moveLeft ( ) hero . use ( "door" ) hero . moveLeft ( ) hero . moveUp ( )…" at bounding box center [448, 175] width 184 height 195
click at [404, 142] on div "hero . moveLeft ( ) hero . use ( "door" ) hero . moveLeft ( ) hero . moveUp ( )…" at bounding box center [448, 175] width 184 height 195
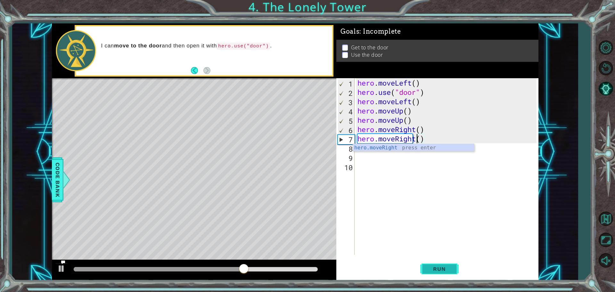
click at [432, 271] on span "Run" at bounding box center [439, 269] width 25 height 6
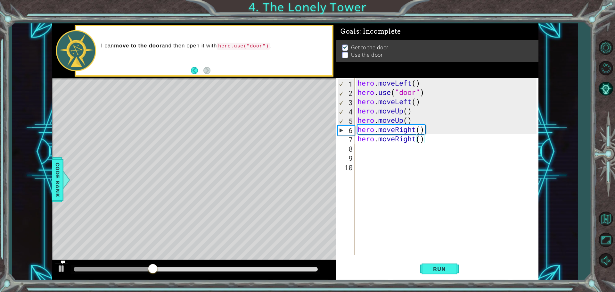
click at [428, 90] on div "hero . moveLeft ( ) hero . use ( "door" ) hero . moveLeft ( ) hero . moveUp ( )…" at bounding box center [448, 175] width 184 height 195
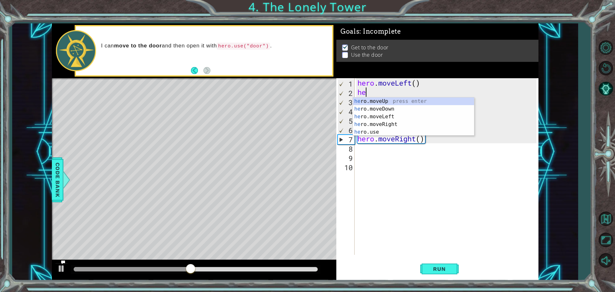
scroll to position [0, 0]
type textarea "h"
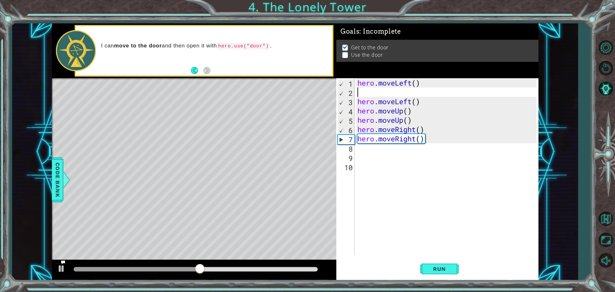
type textarea "hero.moveLeft()"
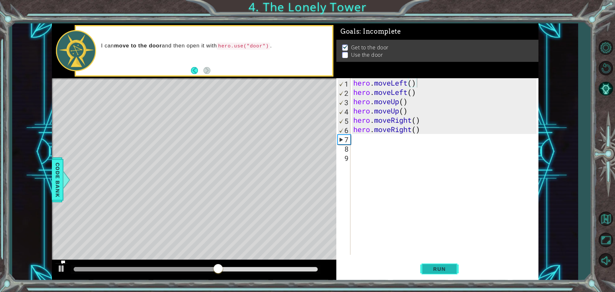
click at [456, 266] on button "Run" at bounding box center [439, 268] width 38 height 20
click at [407, 146] on div "hero . moveLeft ( ) hero . moveLeft ( ) hero . moveUp ( ) hero . moveUp ( ) her…" at bounding box center [446, 175] width 188 height 195
click at [407, 142] on div "hero . moveLeft ( ) hero . moveLeft ( ) hero . moveUp ( ) hero . moveUp ( ) her…" at bounding box center [446, 175] width 188 height 195
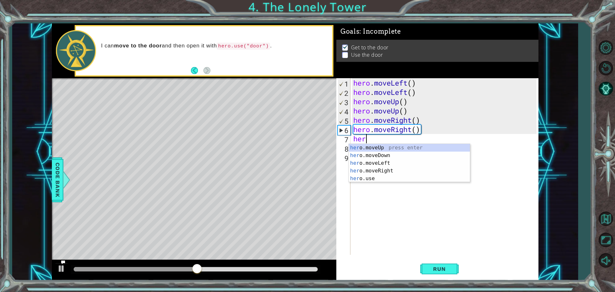
scroll to position [0, 0]
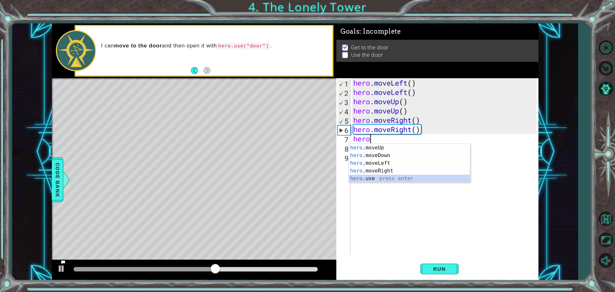
click at [402, 179] on div "hero .moveUp press enter hero .moveDown press enter hero .moveLeft press enter …" at bounding box center [409, 171] width 121 height 54
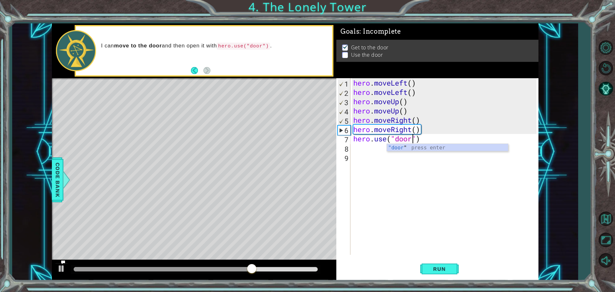
scroll to position [0, 3]
type textarea "hero.use("door")"
click at [429, 267] on span "Run" at bounding box center [439, 269] width 25 height 6
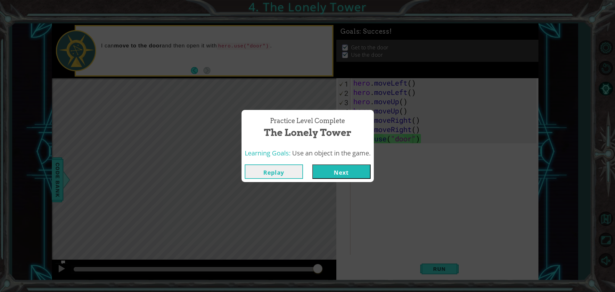
click at [326, 169] on button "Next" at bounding box center [341, 171] width 58 height 14
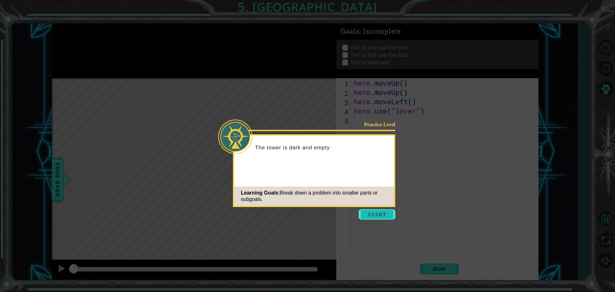
click at [363, 218] on button "Start" at bounding box center [377, 214] width 37 height 10
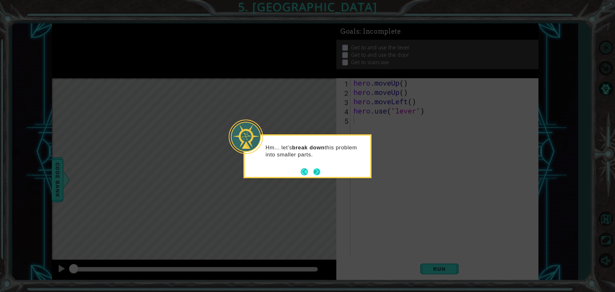
click at [315, 170] on button "Next" at bounding box center [316, 171] width 7 height 7
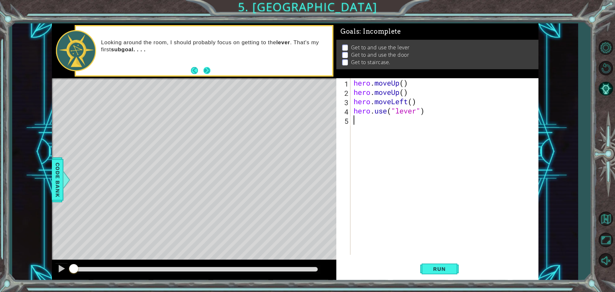
click at [207, 68] on button "Next" at bounding box center [206, 70] width 9 height 9
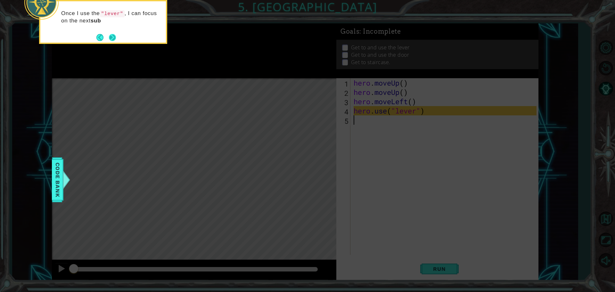
click at [112, 38] on button "Next" at bounding box center [112, 37] width 7 height 7
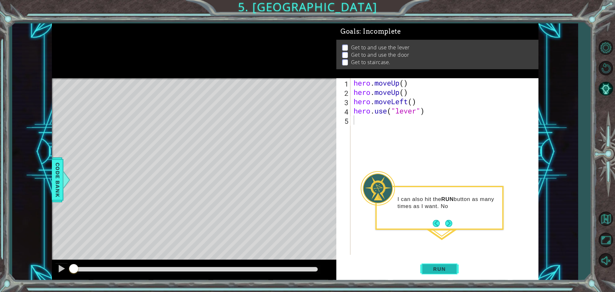
click at [447, 261] on button "Run" at bounding box center [439, 268] width 38 height 20
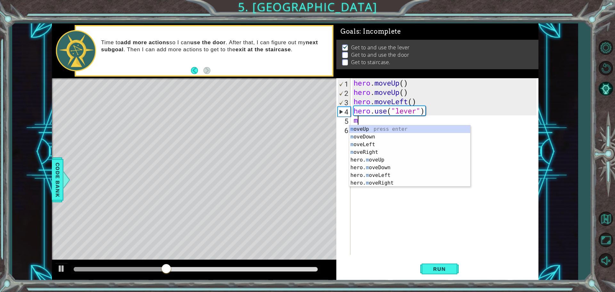
type textarea "mo"
click at [357, 155] on div "mo veUp press enter mo veDown press enter mo veLeft press enter mo veRight pres…" at bounding box center [409, 163] width 121 height 77
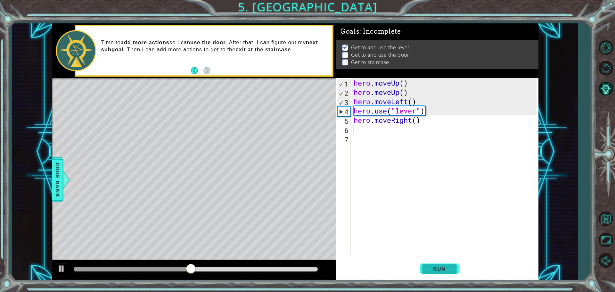
click at [439, 272] on button "Run" at bounding box center [439, 268] width 38 height 20
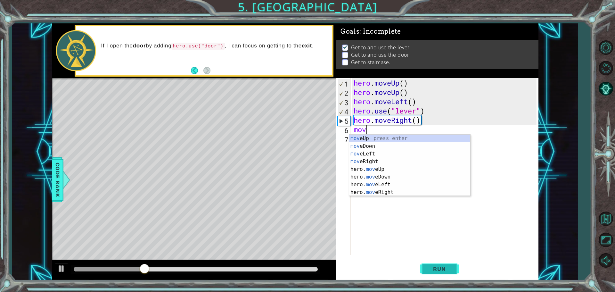
type textarea "move"
click at [413, 161] on div "move Up press enter move Down press enter move Left press enter move Right pres…" at bounding box center [409, 173] width 121 height 77
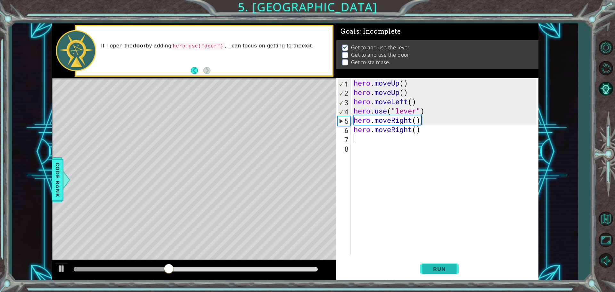
click at [434, 274] on button "Run" at bounding box center [439, 268] width 38 height 20
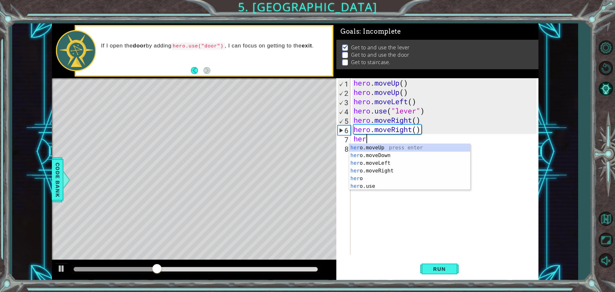
type textarea "hero"
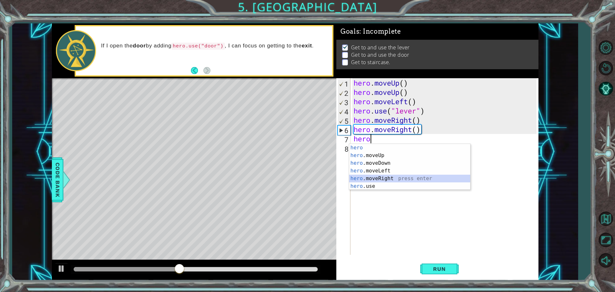
click at [434, 181] on div "hero press enter hero .moveUp press enter hero .moveDown press enter hero .move…" at bounding box center [409, 174] width 121 height 61
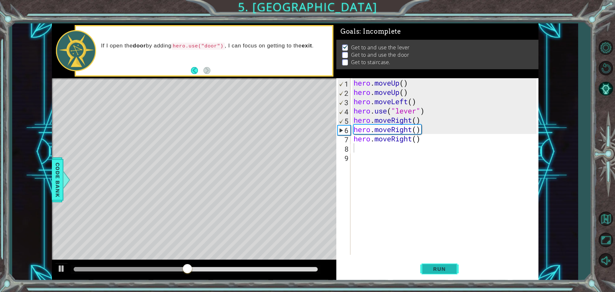
click at [421, 259] on button "Run" at bounding box center [439, 268] width 38 height 20
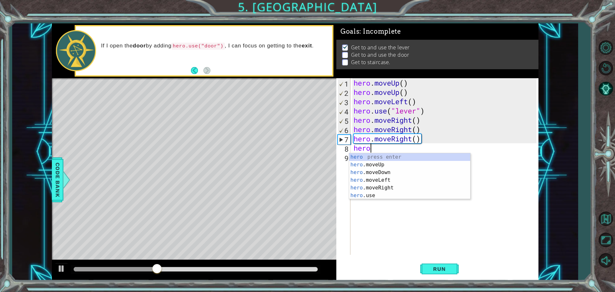
scroll to position [0, 0]
click at [389, 198] on div "hero press enter hero .moveUp press enter hero .moveDown press enter hero .move…" at bounding box center [409, 183] width 121 height 61
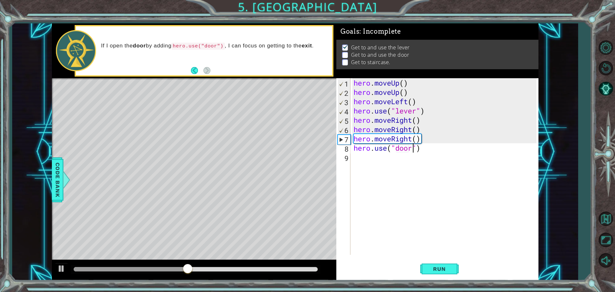
scroll to position [0, 3]
type textarea "hero.use("door")"
click at [421, 271] on button "Run" at bounding box center [439, 268] width 38 height 20
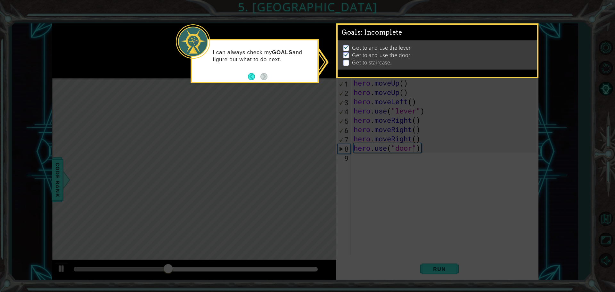
click at [300, 136] on icon at bounding box center [307, 146] width 615 height 292
click at [252, 72] on footer at bounding box center [258, 77] width 20 height 10
click at [253, 76] on button "Back" at bounding box center [254, 76] width 12 height 7
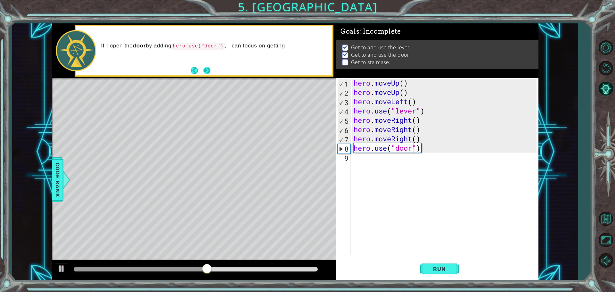
click at [209, 69] on button "Next" at bounding box center [207, 70] width 9 height 9
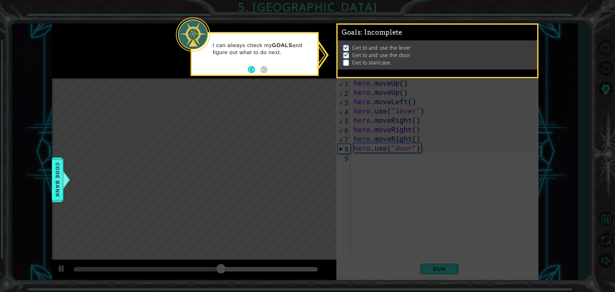
click at [51, 165] on icon at bounding box center [307, 146] width 615 height 292
click at [55, 161] on span "Code Bank" at bounding box center [58, 179] width 10 height 39
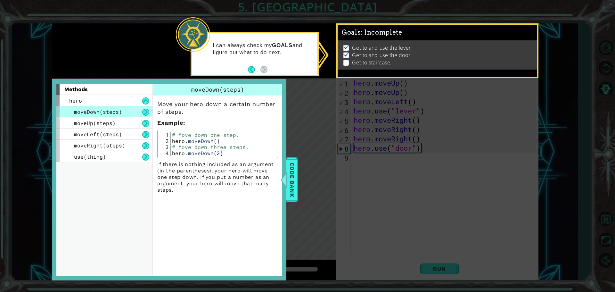
click at [298, 182] on icon at bounding box center [307, 146] width 615 height 292
click at [295, 182] on span "Code Bank" at bounding box center [292, 179] width 10 height 39
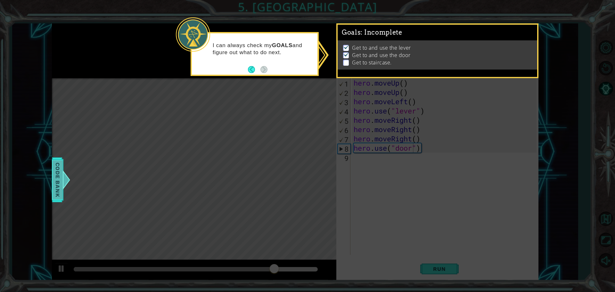
click at [58, 188] on span "Code Bank" at bounding box center [58, 179] width 10 height 39
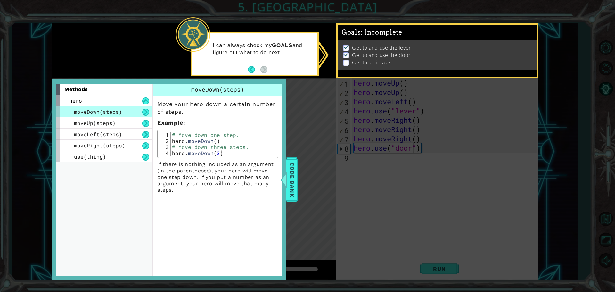
click at [127, 115] on div "moveDown(steps)" at bounding box center [104, 111] width 96 height 11
click at [143, 109] on button at bounding box center [145, 112] width 7 height 7
click at [141, 121] on div "moveUp(steps)" at bounding box center [104, 122] width 96 height 11
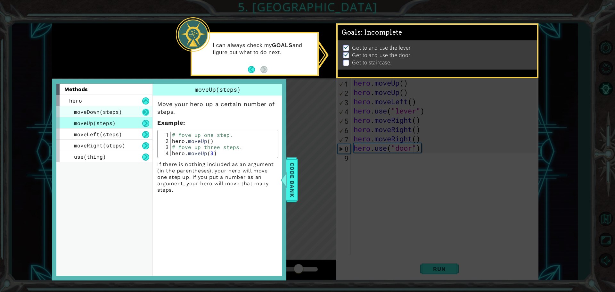
click at [145, 116] on div "moveDown(steps)" at bounding box center [104, 111] width 96 height 11
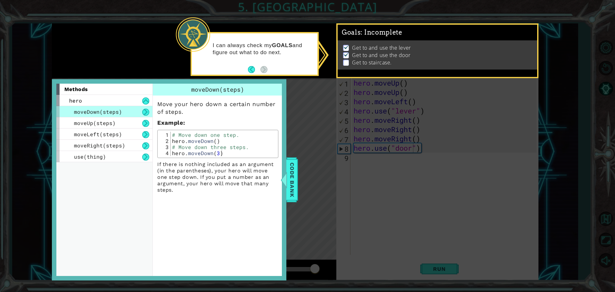
click at [270, 168] on p "If there is nothing included as an argument (in the parentheses), your hero wil…" at bounding box center [217, 177] width 121 height 32
type textarea "hero.moveDown(3)"
click at [265, 155] on div "# Move down one step. hero . moveDown ( ) # Move down three steps. hero . moveD…" at bounding box center [224, 150] width 106 height 37
click at [290, 171] on span "Code Bank" at bounding box center [292, 179] width 10 height 39
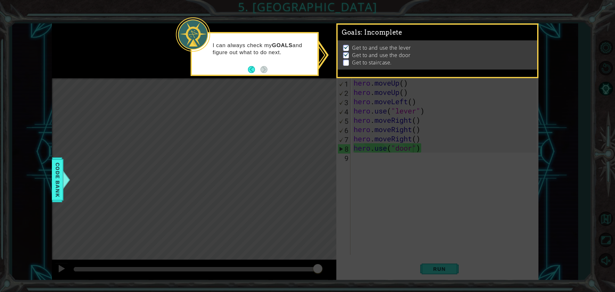
click at [444, 239] on icon at bounding box center [307, 146] width 615 height 292
click at [400, 157] on icon at bounding box center [307, 146] width 615 height 292
drag, startPoint x: 401, startPoint y: 153, endPoint x: 402, endPoint y: 135, distance: 18.6
click at [401, 153] on icon at bounding box center [307, 146] width 615 height 292
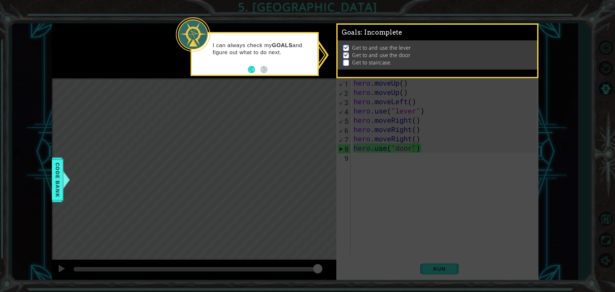
click at [348, 61] on p at bounding box center [346, 63] width 6 height 6
click at [335, 71] on icon at bounding box center [307, 146] width 615 height 292
drag, startPoint x: 181, startPoint y: 134, endPoint x: 176, endPoint y: 131, distance: 5.9
click at [175, 131] on icon at bounding box center [307, 146] width 615 height 292
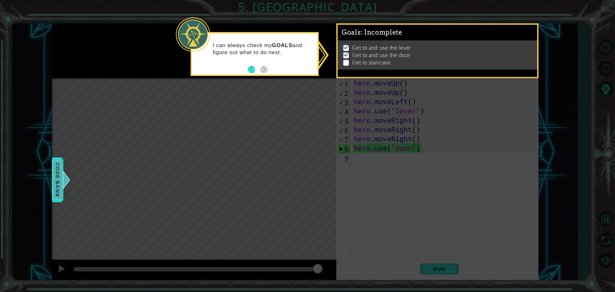
click at [60, 178] on span "Code Bank" at bounding box center [58, 179] width 10 height 39
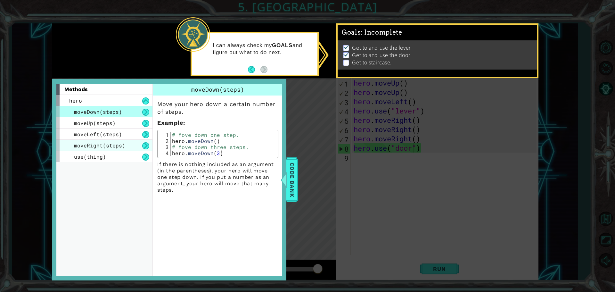
click at [97, 144] on span "moveRight(steps)" at bounding box center [99, 145] width 51 height 7
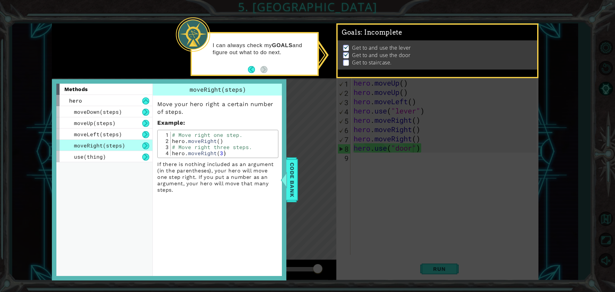
type textarea "hero.moveRight(3)"
click at [229, 156] on div "# Move right one step. hero . moveRight ( ) # Move right three steps. hero . mo…" at bounding box center [224, 150] width 106 height 37
click at [149, 103] on div "hero" at bounding box center [104, 100] width 96 height 11
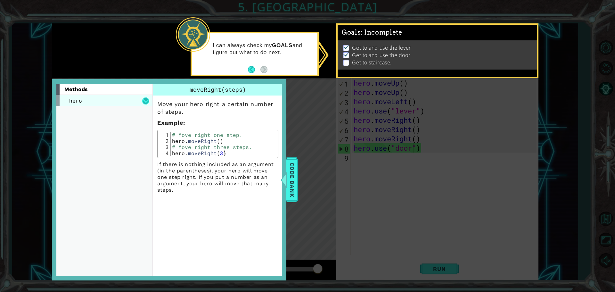
click at [149, 103] on button at bounding box center [145, 100] width 7 height 7
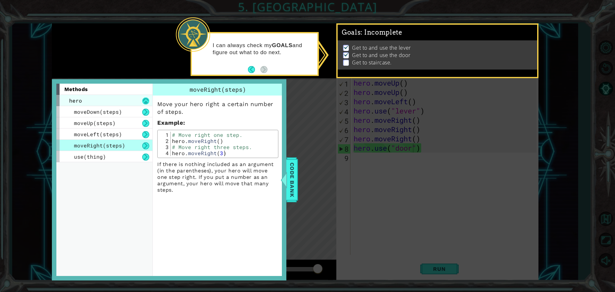
click at [143, 101] on button at bounding box center [145, 100] width 7 height 7
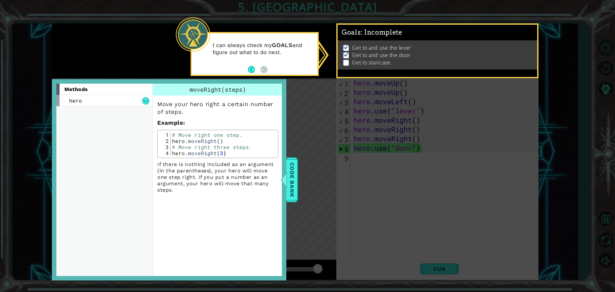
click at [307, 174] on icon at bounding box center [307, 146] width 615 height 292
click at [301, 178] on icon at bounding box center [307, 146] width 615 height 292
click at [291, 180] on span "Code Bank" at bounding box center [292, 179] width 10 height 39
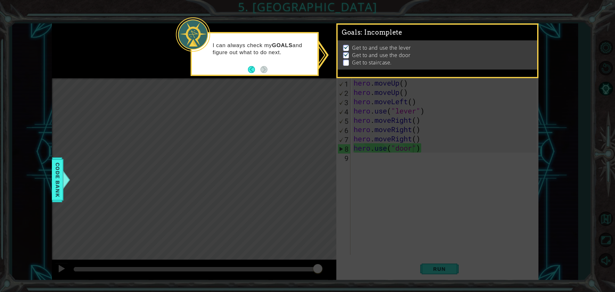
click at [400, 265] on icon at bounding box center [307, 146] width 615 height 292
click at [397, 67] on div "Get to and use the lever Get to and use the door Get to staircase." at bounding box center [438, 54] width 200 height 29
click at [385, 48] on p "Get to and use the lever" at bounding box center [381, 47] width 59 height 7
click at [324, 51] on icon at bounding box center [307, 146] width 615 height 292
click at [51, 176] on icon at bounding box center [307, 146] width 615 height 292
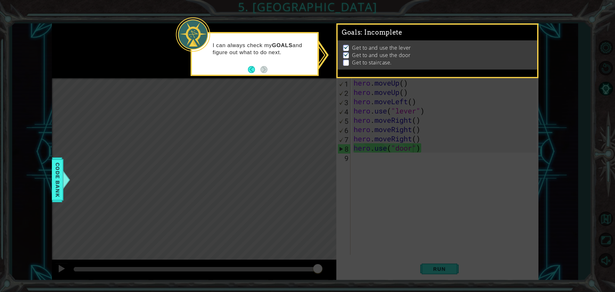
click at [51, 175] on icon at bounding box center [307, 146] width 615 height 292
click at [54, 172] on span "Code Bank" at bounding box center [58, 179] width 10 height 39
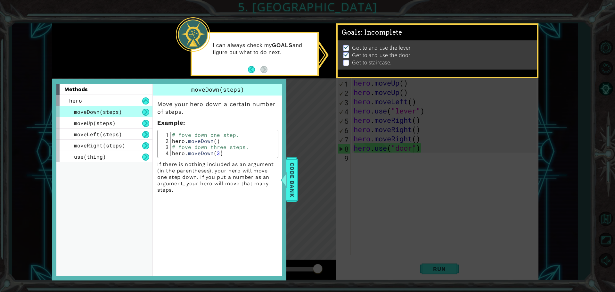
drag, startPoint x: 101, startPoint y: 114, endPoint x: 108, endPoint y: 108, distance: 9.6
click at [105, 111] on span "moveDown(steps)" at bounding box center [98, 111] width 48 height 7
click at [110, 108] on div "moveDown(steps)" at bounding box center [104, 111] width 96 height 11
click at [91, 96] on div "hero" at bounding box center [104, 100] width 96 height 11
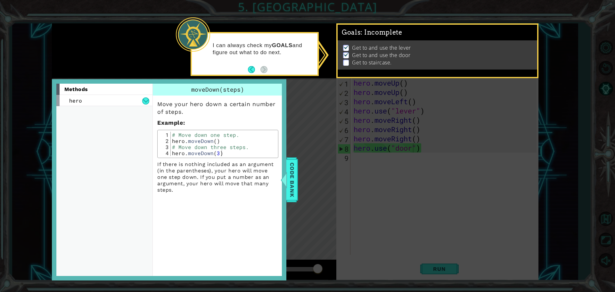
click at [345, 60] on p at bounding box center [346, 63] width 6 height 6
click at [287, 179] on div at bounding box center [284, 179] width 8 height 19
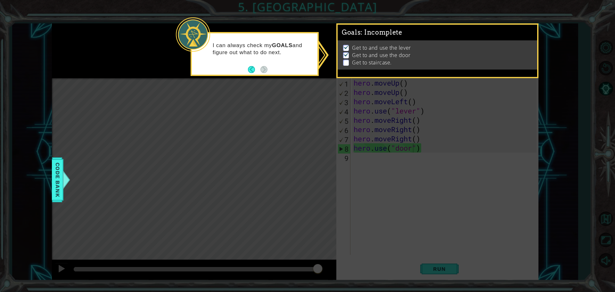
click at [322, 217] on icon at bounding box center [307, 146] width 615 height 292
click at [331, 213] on icon at bounding box center [307, 146] width 615 height 292
click at [254, 70] on button "Back" at bounding box center [254, 69] width 12 height 7
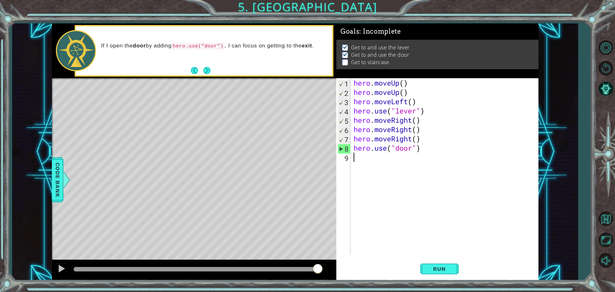
click at [430, 166] on div "hero . moveUp ( ) hero . moveUp ( ) hero . moveLeft ( ) hero . use ( "lever" ) …" at bounding box center [445, 175] width 187 height 195
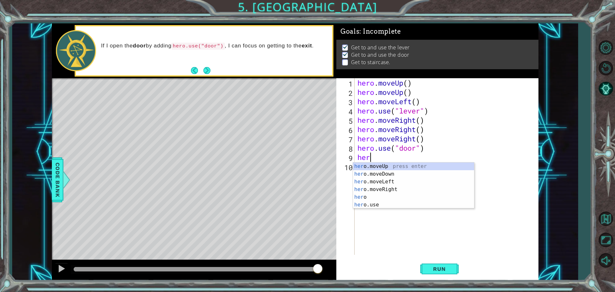
scroll to position [0, 0]
click at [427, 166] on div "hero press enter hero .moveUp press enter hero .moveDown press enter hero .move…" at bounding box center [413, 192] width 121 height 61
click at [391, 174] on div "hero .move U p press enter hero . u se press enter" at bounding box center [413, 177] width 121 height 31
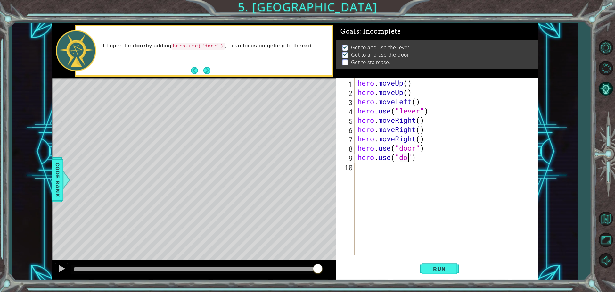
type textarea "hero.use("door")"
click at [446, 267] on span "Run" at bounding box center [439, 269] width 25 height 6
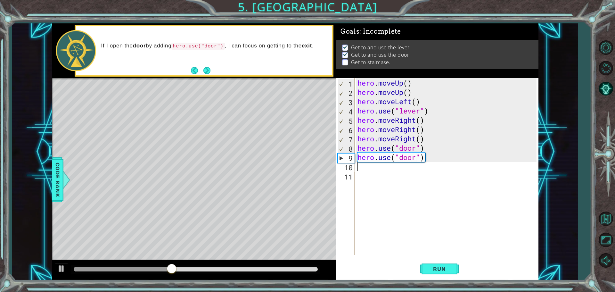
click at [424, 155] on div "hero . moveUp ( ) hero . moveUp ( ) hero . moveLeft ( ) hero . use ( "lever" ) …" at bounding box center [448, 175] width 184 height 195
click at [429, 157] on div "hero . moveUp ( ) hero . moveUp ( ) hero . moveLeft ( ) hero . use ( "lever" ) …" at bounding box center [448, 175] width 184 height 195
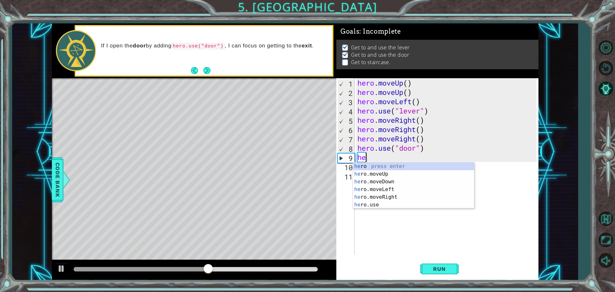
type textarea "hero"
click at [431, 171] on div "hero press enter hero .moveUp press enter hero .moveDown press enter hero .move…" at bounding box center [413, 192] width 121 height 61
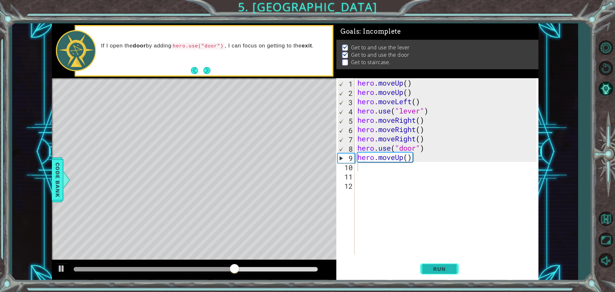
click at [421, 264] on button "Run" at bounding box center [439, 268] width 38 height 20
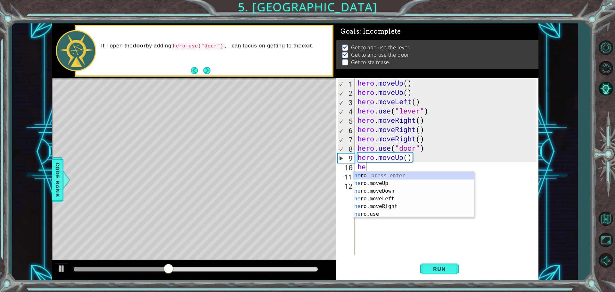
type textarea "hero"
click at [397, 181] on div "hero press enter hero .moveUp press enter hero .moveDown press enter hero .move…" at bounding box center [413, 202] width 121 height 61
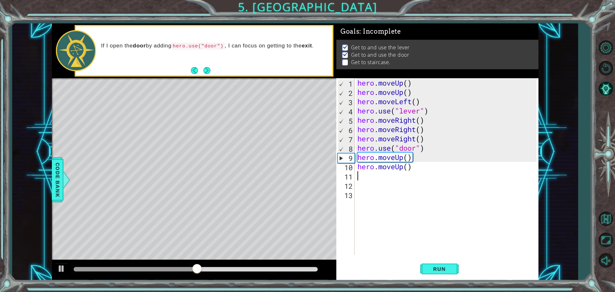
scroll to position [0, 0]
click at [436, 266] on span "Run" at bounding box center [439, 269] width 25 height 6
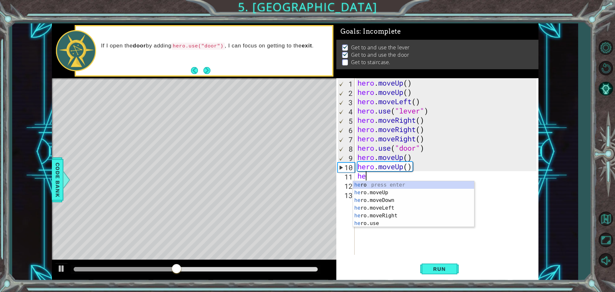
type textarea "hero"
click at [364, 206] on div "hero press enter hero .moveUp press enter hero .moveDown press enter hero .move…" at bounding box center [413, 211] width 121 height 61
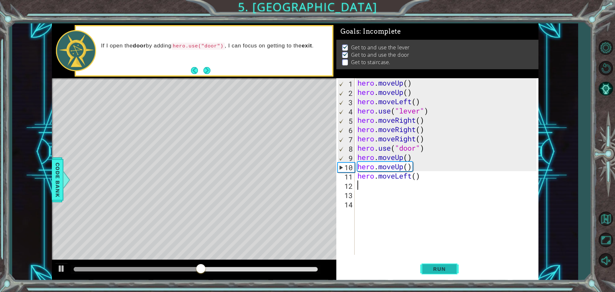
click at [428, 263] on button "Run" at bounding box center [439, 268] width 38 height 20
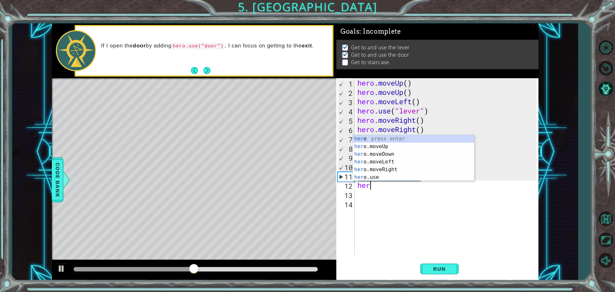
type textarea "hero"
click at [384, 145] on div "hero press enter hero .moveUp press enter hero .moveDown press enter hero .move…" at bounding box center [413, 165] width 121 height 61
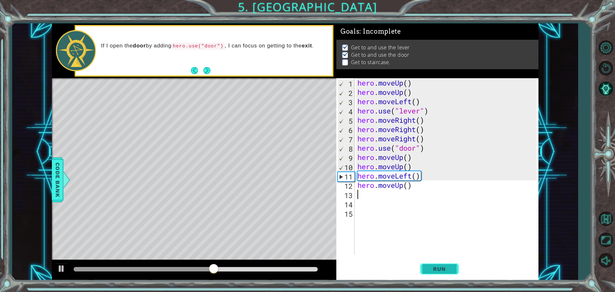
click at [432, 268] on span "Run" at bounding box center [439, 269] width 25 height 6
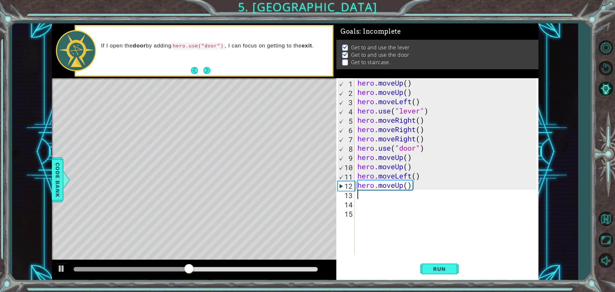
click at [403, 187] on div "hero . moveUp ( ) hero . moveUp ( ) hero . moveLeft ( ) hero . use ( "lever" ) …" at bounding box center [448, 175] width 184 height 195
click at [425, 266] on button "Run" at bounding box center [439, 268] width 38 height 20
type textarea "hero.moveLeft()"
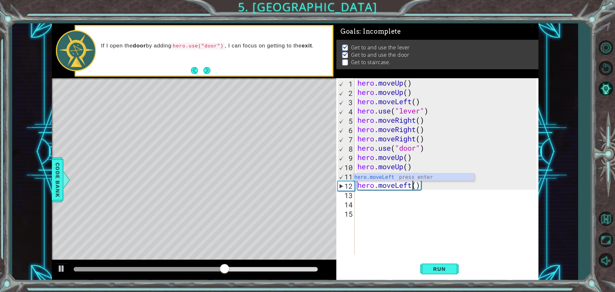
click at [359, 195] on div "hero . moveUp ( ) hero . moveUp ( ) hero . moveLeft ( ) hero . use ( "lever" ) …" at bounding box center [448, 175] width 184 height 195
click at [437, 271] on span "Run" at bounding box center [439, 269] width 25 height 6
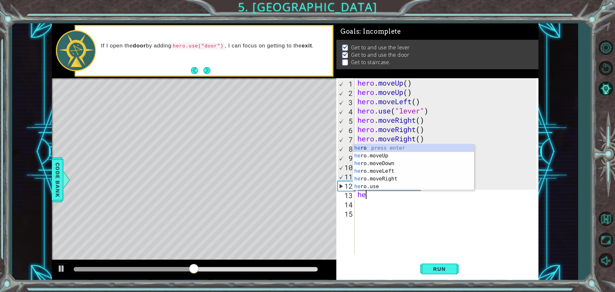
type textarea "hero"
click at [409, 172] on div "hero press enter hero .moveUp press enter hero .moveDown press enter hero .move…" at bounding box center [413, 174] width 121 height 61
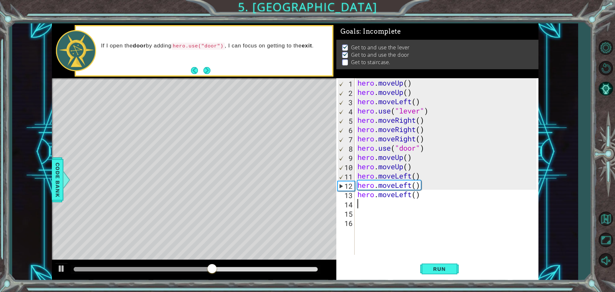
scroll to position [0, 0]
click at [440, 274] on button "Run" at bounding box center [439, 268] width 38 height 20
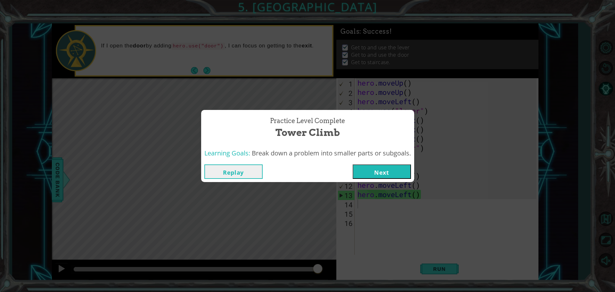
click at [369, 168] on button "Next" at bounding box center [382, 171] width 58 height 14
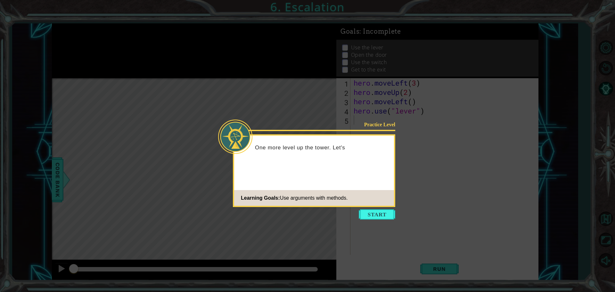
click at [373, 209] on icon at bounding box center [307, 146] width 615 height 292
click at [371, 210] on button "Start" at bounding box center [377, 214] width 37 height 10
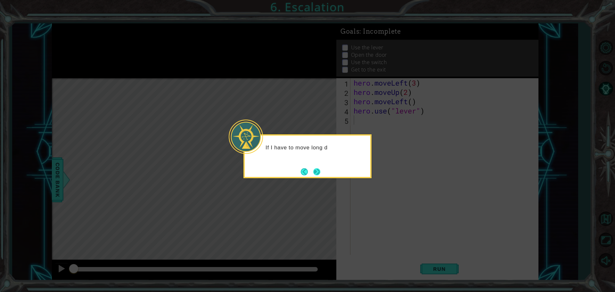
click at [318, 168] on button "Next" at bounding box center [316, 171] width 7 height 7
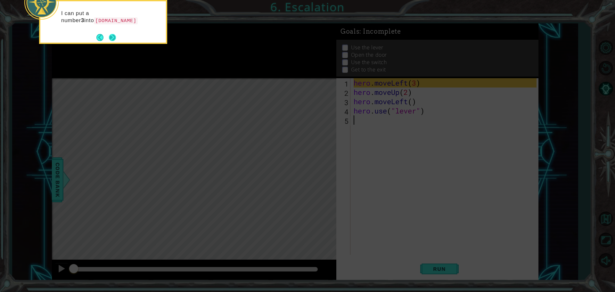
click at [112, 41] on button "Next" at bounding box center [112, 37] width 7 height 7
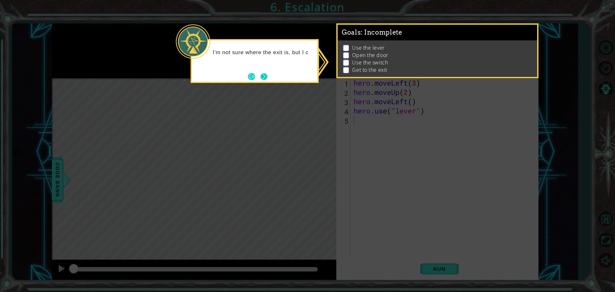
click at [265, 77] on button "Next" at bounding box center [263, 76] width 7 height 7
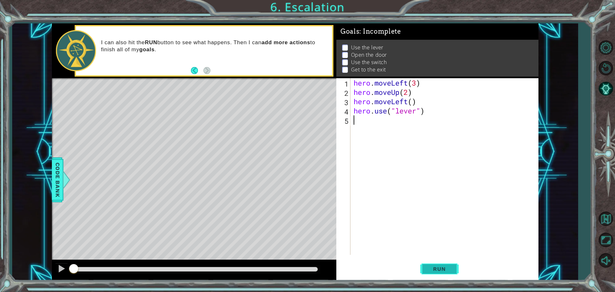
click at [430, 273] on button "Run" at bounding box center [439, 268] width 38 height 20
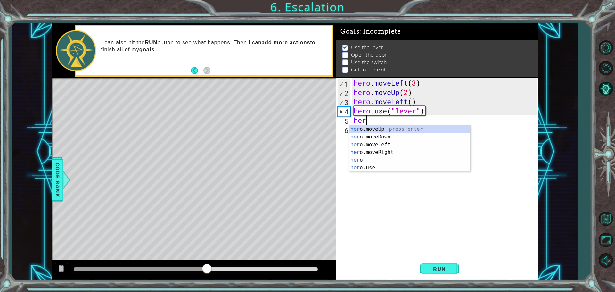
scroll to position [0, 0]
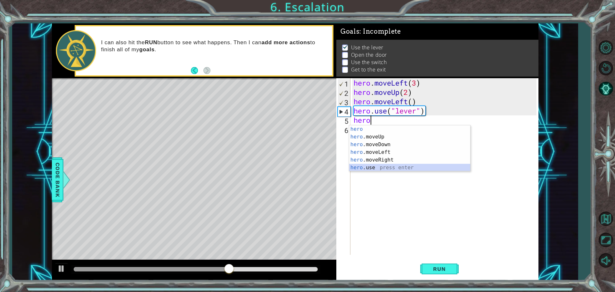
click at [398, 170] on div "hero press enter hero .moveUp press enter hero .moveDown press enter hero .move…" at bounding box center [409, 155] width 121 height 61
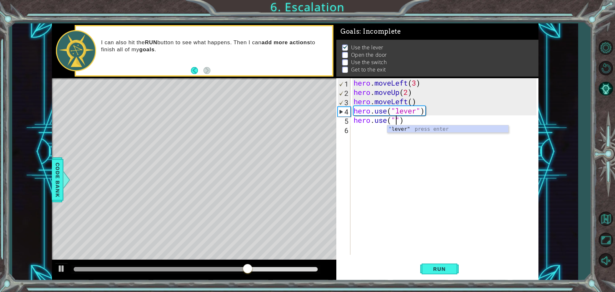
scroll to position [0, 2]
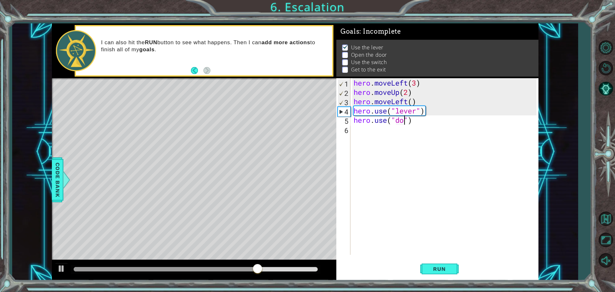
type textarea "hero.use("door")"
click at [396, 143] on div "hero . moveLeft ( 3 ) hero . moveUp ( 2 ) hero . moveLeft ( ) hero . use ( "lev…" at bounding box center [445, 175] width 187 height 195
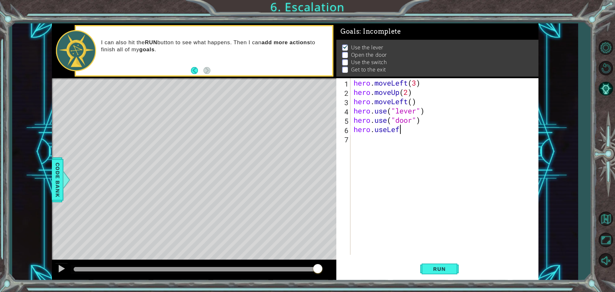
scroll to position [0, 2]
click at [440, 267] on span "Run" at bounding box center [439, 269] width 25 height 6
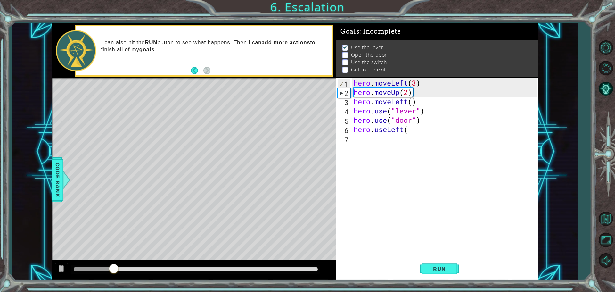
scroll to position [0, 2]
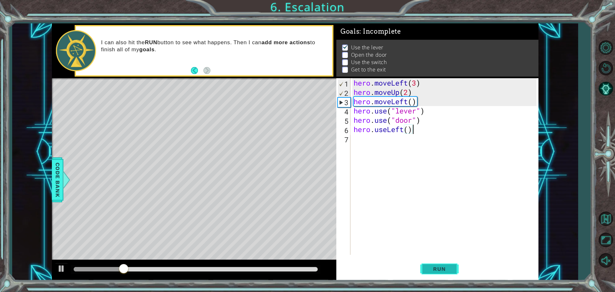
click at [427, 260] on button "Run" at bounding box center [439, 268] width 38 height 20
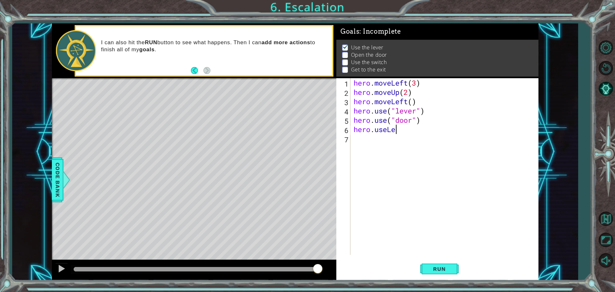
scroll to position [0, 0]
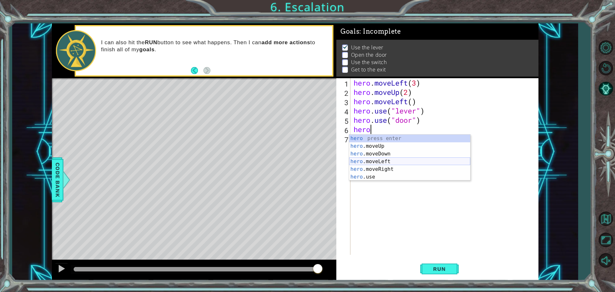
click at [390, 161] on div "hero press enter hero .moveUp press enter hero .moveDown press enter hero .move…" at bounding box center [409, 165] width 121 height 61
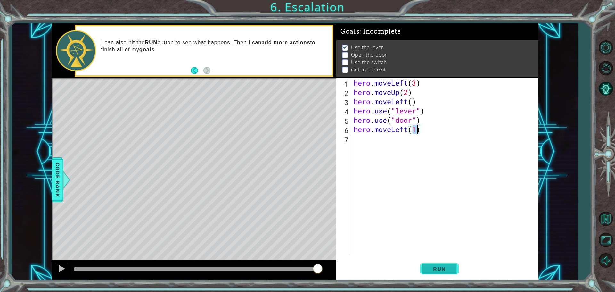
click at [435, 263] on button "Run" at bounding box center [439, 268] width 38 height 20
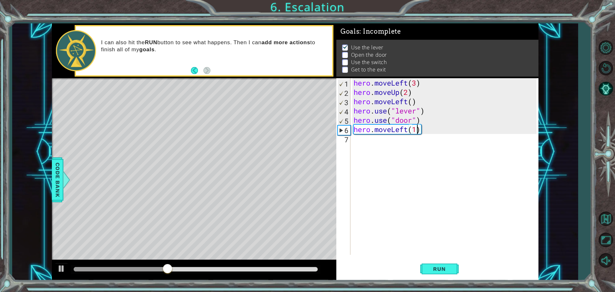
click at [417, 119] on div "hero . moveLeft ( 3 ) hero . moveUp ( 2 ) hero . moveLeft ( ) hero . use ( "lev…" at bounding box center [445, 175] width 187 height 195
click at [420, 119] on div "hero . moveLeft ( 3 ) hero . moveUp ( 2 ) hero . moveLeft ( ) hero . use ( "lev…" at bounding box center [445, 175] width 187 height 195
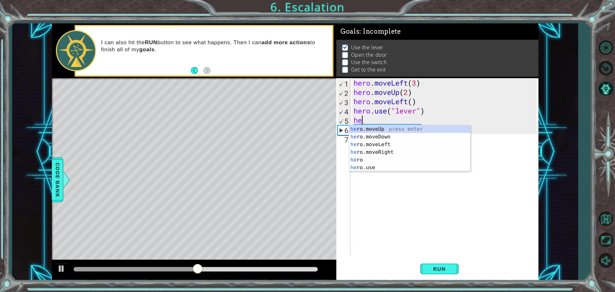
scroll to position [0, 0]
type textarea "h"
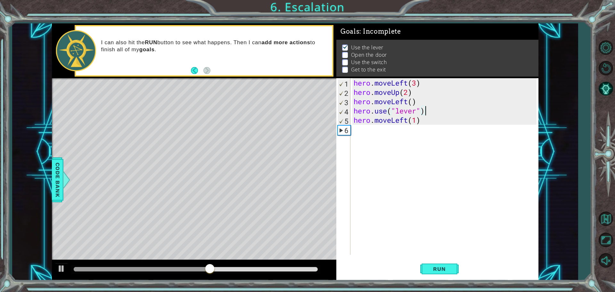
click at [421, 123] on div "hero . moveLeft ( 3 ) hero . moveUp ( 2 ) hero . moveLeft ( ) hero . use ( "lev…" at bounding box center [445, 175] width 187 height 195
type textarea "hero.moveLeft(1)"
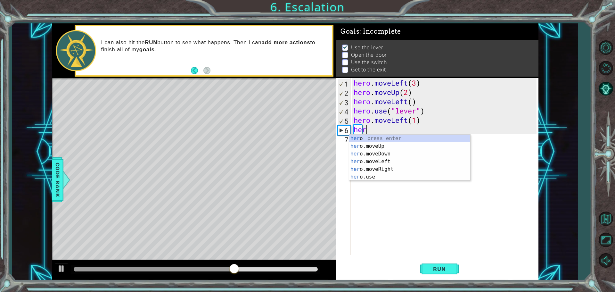
scroll to position [0, 0]
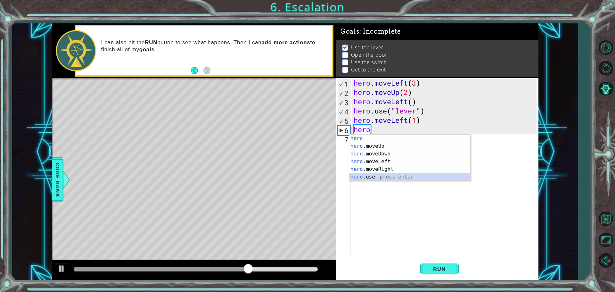
click at [367, 176] on div "hero press enter hero .moveUp press enter hero .moveDown press enter hero .move…" at bounding box center [409, 165] width 121 height 61
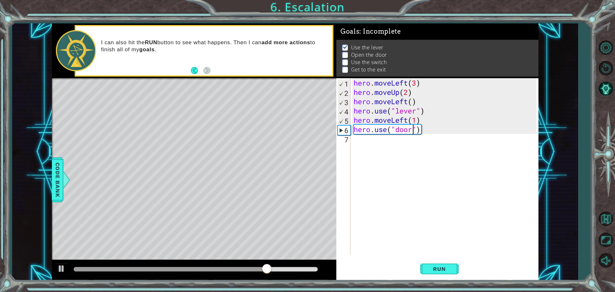
scroll to position [0, 3]
type textarea "hero.use("door")"
click at [431, 270] on span "Run" at bounding box center [439, 269] width 25 height 6
drag, startPoint x: 450, startPoint y: 176, endPoint x: 442, endPoint y: 159, distance: 19.3
click at [450, 173] on div "hero . moveLeft ( 3 ) hero . moveUp ( 2 ) hero . moveLeft ( ) hero . use ( "lev…" at bounding box center [445, 175] width 187 height 195
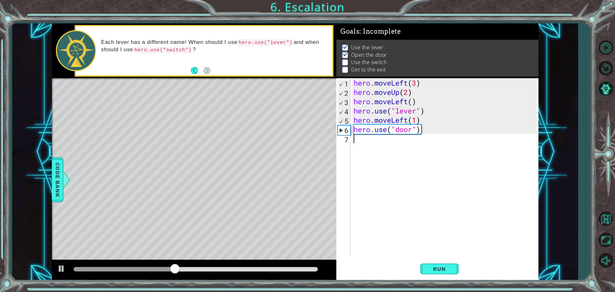
scroll to position [0, 0]
click at [442, 146] on div "hero . moveLeft ( 3 ) hero . moveUp ( 2 ) hero . moveLeft ( ) hero . use ( "lev…" at bounding box center [445, 175] width 187 height 195
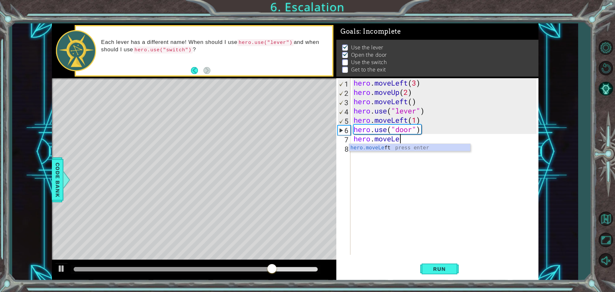
scroll to position [0, 2]
click at [423, 264] on button "Run" at bounding box center [439, 268] width 38 height 20
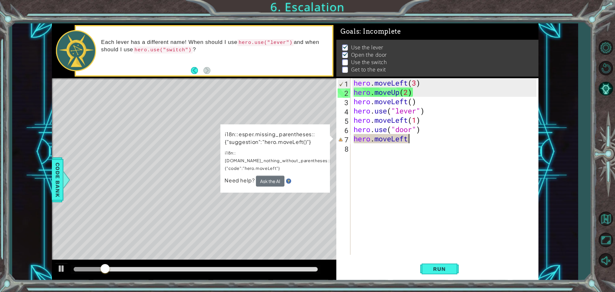
click at [415, 136] on div "hero . moveLeft ( 3 ) hero . moveUp ( 2 ) hero . moveLeft ( ) hero . use ( "lev…" at bounding box center [445, 175] width 187 height 195
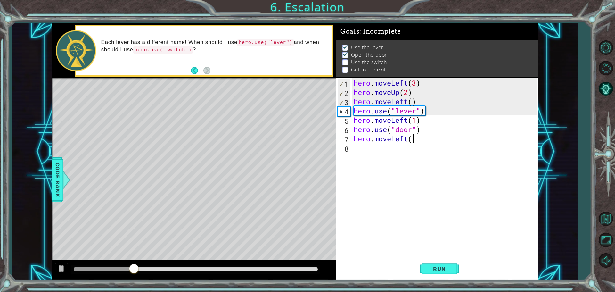
scroll to position [0, 3]
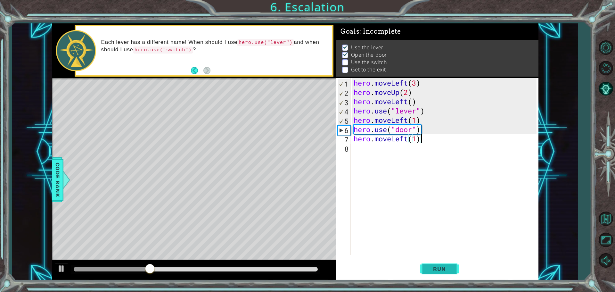
click at [444, 265] on button "Run" at bounding box center [439, 268] width 38 height 20
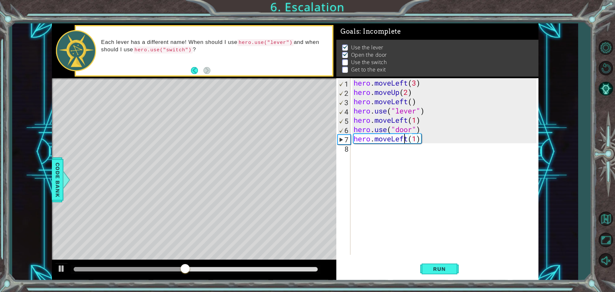
click at [405, 137] on div "hero . moveLeft ( 3 ) hero . moveUp ( 2 ) hero . moveLeft ( ) hero . use ( "lev…" at bounding box center [445, 175] width 187 height 195
click at [408, 138] on div "hero . moveLeft ( 3 ) hero . moveUp ( 2 ) hero . moveLeft ( ) hero . use ( "lev…" at bounding box center [445, 175] width 187 height 195
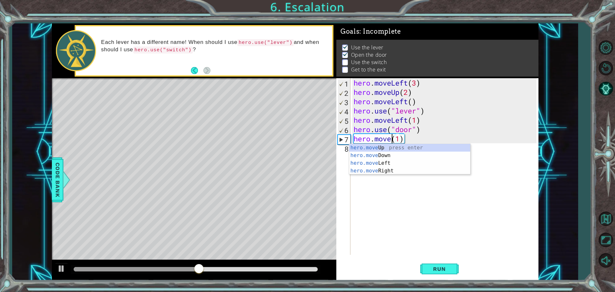
scroll to position [0, 2]
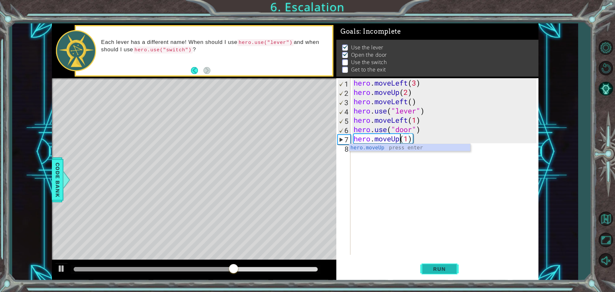
type textarea "hero.moveUp(1)"
click at [420, 263] on button "Run" at bounding box center [439, 268] width 38 height 20
click at [446, 136] on div "hero . moveLeft ( 3 ) hero . moveUp ( 2 ) hero . moveLeft ( ) hero . use ( "lev…" at bounding box center [445, 175] width 187 height 195
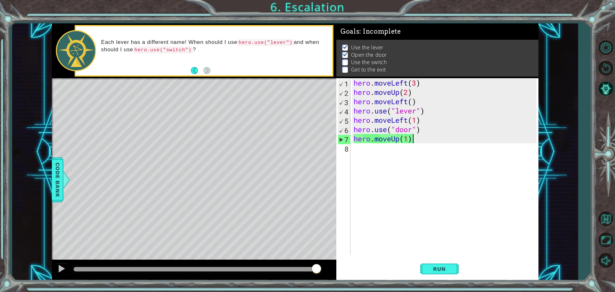
click at [461, 141] on div "hero . moveLeft ( 3 ) hero . moveUp ( 2 ) hero . moveLeft ( ) hero . use ( "lev…" at bounding box center [445, 175] width 187 height 195
click at [349, 149] on div "8" at bounding box center [344, 148] width 13 height 9
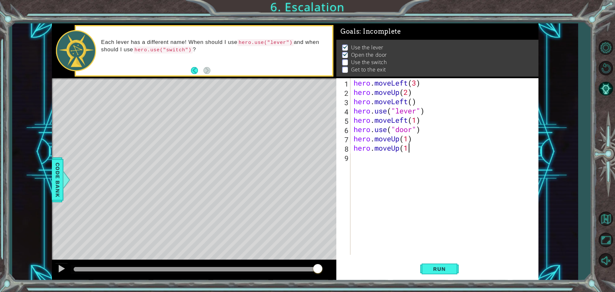
scroll to position [0, 2]
click at [408, 140] on div "hero . moveLeft ( 3 ) hero . moveUp ( 2 ) hero . moveLeft ( ) hero . use ( "lev…" at bounding box center [445, 175] width 187 height 195
click at [416, 151] on div "hero . moveLeft ( 3 ) hero . moveUp ( 2 ) hero . moveLeft ( ) hero . use ( "lev…" at bounding box center [445, 175] width 187 height 195
type textarea "hero.moveUp(1)"
drag, startPoint x: 416, startPoint y: 151, endPoint x: 344, endPoint y: 149, distance: 72.1
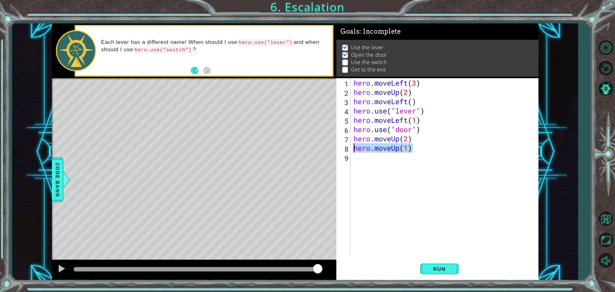
click at [344, 149] on div "hero.moveUp(1) 1 2 3 4 5 6 7 8 9 hero . moveLeft ( 3 ) hero . moveUp ( 2 ) hero…" at bounding box center [436, 166] width 200 height 176
click at [433, 265] on button "Run" at bounding box center [439, 268] width 38 height 20
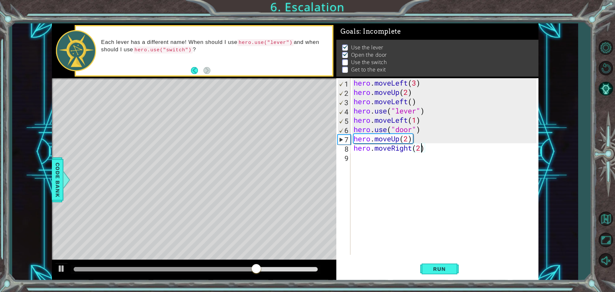
scroll to position [0, 3]
type textarea "hero.moveRight(2)"
click at [430, 264] on button "Run" at bounding box center [439, 268] width 38 height 20
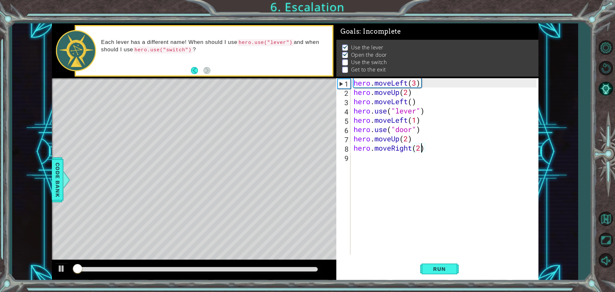
scroll to position [3, 0]
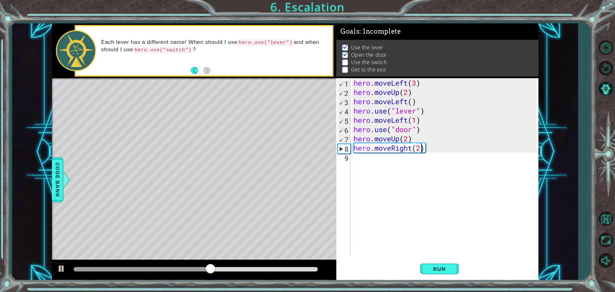
click at [431, 150] on div "hero . moveLeft ( 3 ) hero . moveUp ( 2 ) hero . moveLeft ( ) hero . use ( "lev…" at bounding box center [445, 175] width 187 height 195
click at [432, 148] on div "hero . moveLeft ( 3 ) hero . moveUp ( 2 ) hero . moveLeft ( ) hero . use ( "lev…" at bounding box center [445, 175] width 187 height 195
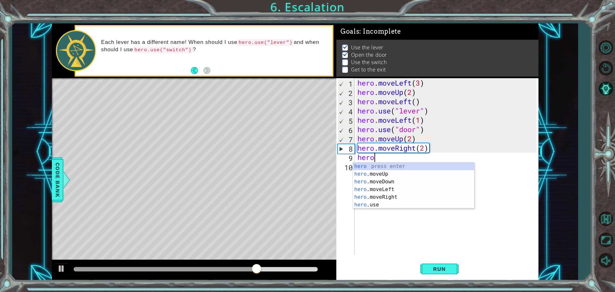
scroll to position [0, 0]
click at [389, 207] on div "hero press enter hero .moveUp press enter hero .moveDown press enter hero .move…" at bounding box center [413, 192] width 121 height 61
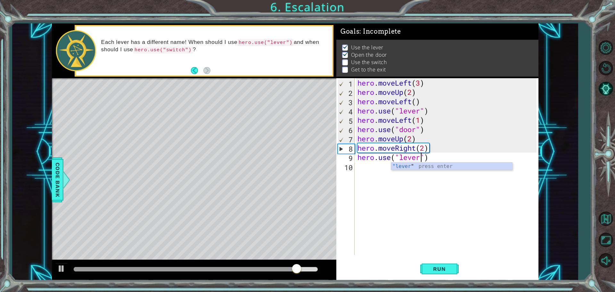
scroll to position [0, 3]
type textarea "hero.use("lever")"
click at [449, 271] on span "Run" at bounding box center [439, 269] width 25 height 6
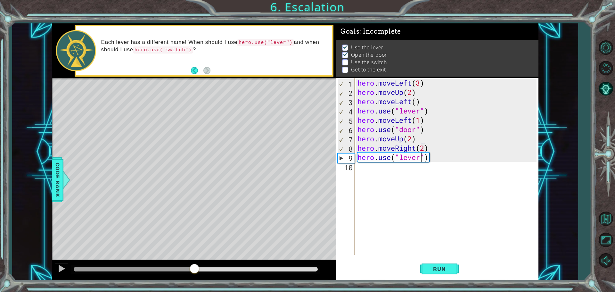
drag, startPoint x: 83, startPoint y: 268, endPoint x: 212, endPoint y: 259, distance: 129.0
click at [212, 260] on div at bounding box center [194, 270] width 284 height 20
drag, startPoint x: 428, startPoint y: 159, endPoint x: 355, endPoint y: 153, distance: 73.3
click at [355, 153] on div "hero.use("lever") 1 2 3 4 5 6 7 8 9 10 hero . moveLeft ( 3 ) hero . moveUp ( 2 …" at bounding box center [436, 166] width 200 height 176
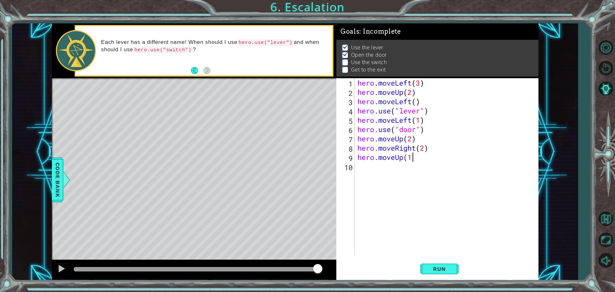
scroll to position [0, 2]
click at [450, 267] on span "Run" at bounding box center [439, 269] width 25 height 6
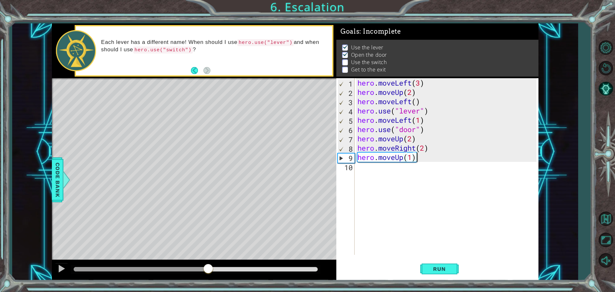
click at [208, 209] on div "methods hero moveDown(steps) moveUp(steps) moveLeft(steps) moveRight(steps) use…" at bounding box center [295, 151] width 487 height 257
click at [414, 137] on div "hero . moveLeft ( 3 ) hero . moveUp ( 2 ) hero . moveLeft ( ) hero . use ( "lev…" at bounding box center [448, 175] width 184 height 195
drag, startPoint x: 430, startPoint y: 151, endPoint x: 425, endPoint y: 148, distance: 5.9
click at [425, 148] on div "hero . moveLeft ( 3 ) hero . moveUp ( 2 ) hero . moveLeft ( ) hero . use ( "lev…" at bounding box center [448, 175] width 184 height 195
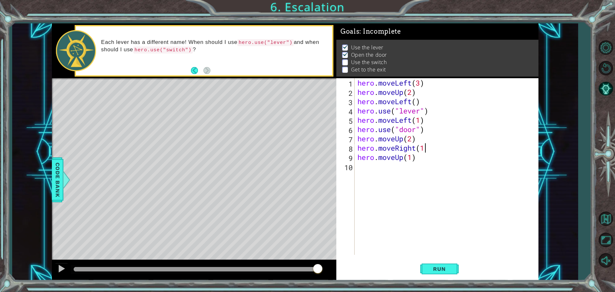
scroll to position [0, 3]
click at [335, 158] on div "1 ההההההההההההההההההההההההההההההההההההההההההההההההההההההההההההההההההההההההההההה…" at bounding box center [295, 151] width 487 height 257
type textarea "hero.moveUp(1)"
click at [439, 272] on button "Run" at bounding box center [439, 268] width 38 height 20
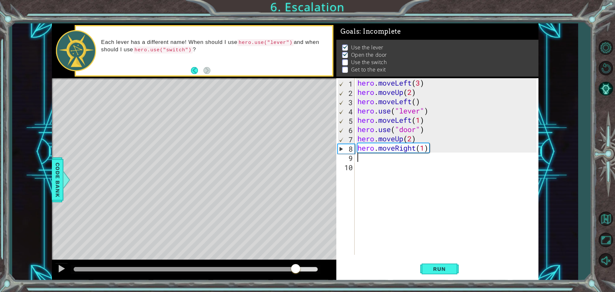
click at [294, 255] on div "methods hero moveDown(steps) moveUp(steps) moveLeft(steps) moveRight(steps) use…" at bounding box center [295, 151] width 487 height 257
drag, startPoint x: 262, startPoint y: 277, endPoint x: 229, endPoint y: 278, distance: 32.7
click at [229, 278] on div at bounding box center [194, 270] width 284 height 20
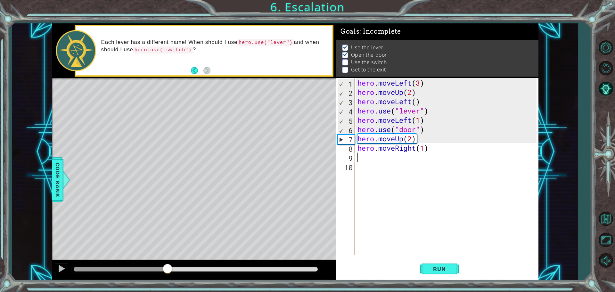
drag, startPoint x: 238, startPoint y: 266, endPoint x: 168, endPoint y: 263, distance: 70.6
click at [168, 263] on div at bounding box center [194, 270] width 284 height 20
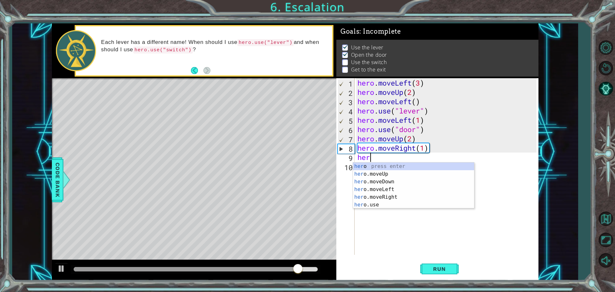
scroll to position [0, 0]
click at [357, 205] on div "hero press enter hero .moveUp press enter hero .moveDown press enter hero .move…" at bounding box center [413, 192] width 121 height 61
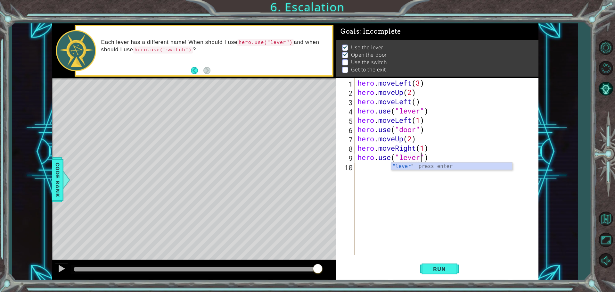
scroll to position [0, 3]
drag, startPoint x: 428, startPoint y: 275, endPoint x: 423, endPoint y: 278, distance: 5.3
click at [424, 278] on button "Run" at bounding box center [439, 268] width 38 height 20
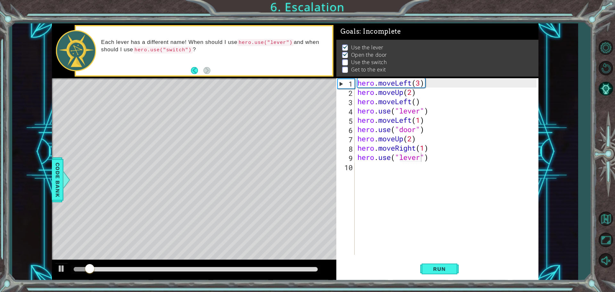
click at [172, 266] on div at bounding box center [195, 269] width 249 height 9
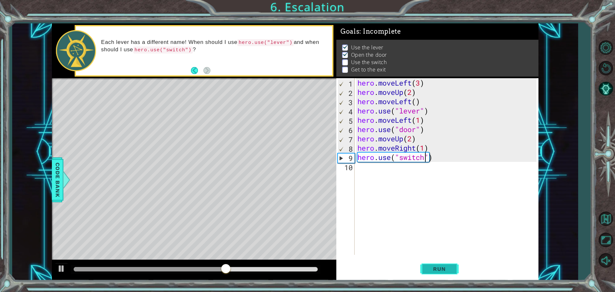
drag, startPoint x: 442, startPoint y: 257, endPoint x: 438, endPoint y: 262, distance: 6.9
click at [440, 259] on div "hero.use("switch") 1 2 3 4 5 6 7 8 9 10 hero . moveLeft ( 3 ) hero . moveUp ( 2…" at bounding box center [437, 179] width 202 height 202
click at [433, 268] on span "Run" at bounding box center [439, 269] width 25 height 6
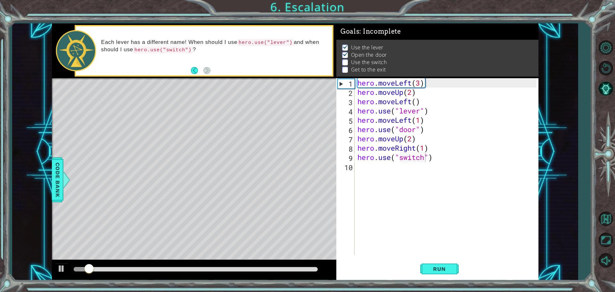
click at [199, 270] on div at bounding box center [195, 269] width 249 height 9
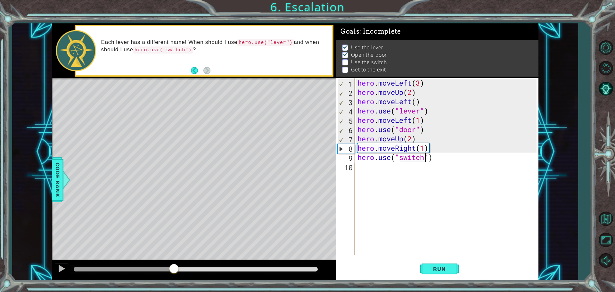
drag, startPoint x: 199, startPoint y: 269, endPoint x: 174, endPoint y: 266, distance: 25.1
click at [174, 267] on div at bounding box center [196, 269] width 244 height 4
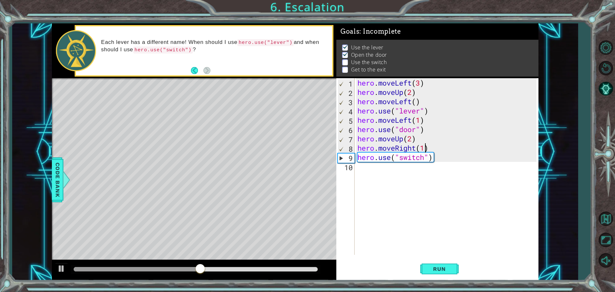
click at [427, 149] on div "hero . moveLeft ( 3 ) hero . moveUp ( 2 ) hero . moveLeft ( ) hero . use ( "lev…" at bounding box center [448, 175] width 184 height 195
type textarea "hero.moveRight(2)"
click at [443, 274] on button "Run" at bounding box center [439, 268] width 38 height 20
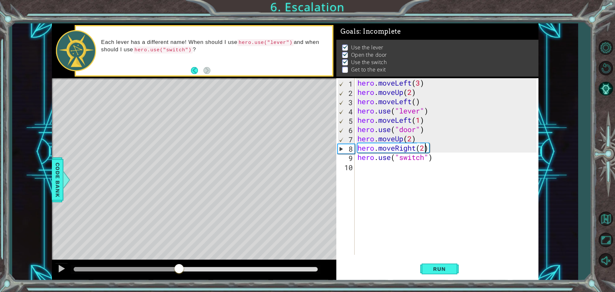
drag, startPoint x: 193, startPoint y: 267, endPoint x: 178, endPoint y: 272, distance: 15.5
click at [178, 271] on div at bounding box center [196, 269] width 244 height 4
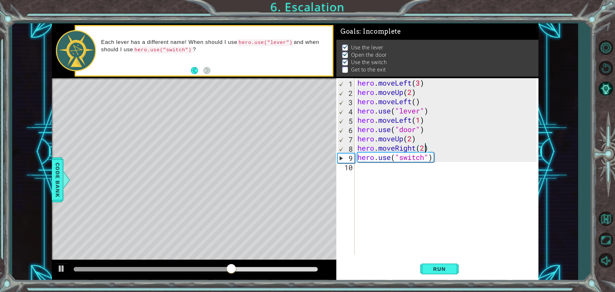
drag, startPoint x: 444, startPoint y: 167, endPoint x: 440, endPoint y: 168, distance: 4.3
click at [443, 167] on div "hero . moveLeft ( 3 ) hero . moveUp ( 2 ) hero . moveLeft ( ) hero . use ( "lev…" at bounding box center [448, 175] width 184 height 195
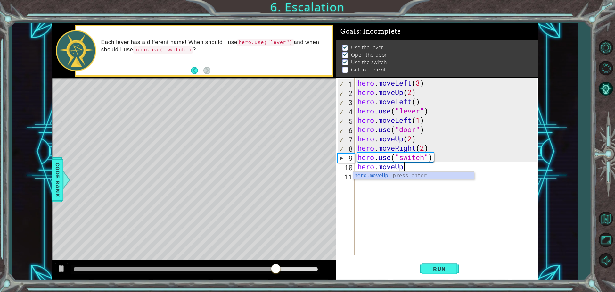
scroll to position [0, 2]
type textarea "hero.moveUp(2)"
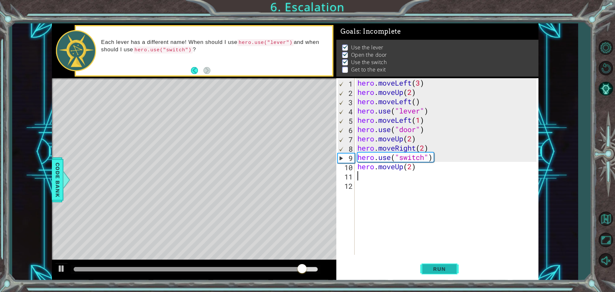
click at [432, 262] on button "Run" at bounding box center [439, 268] width 38 height 20
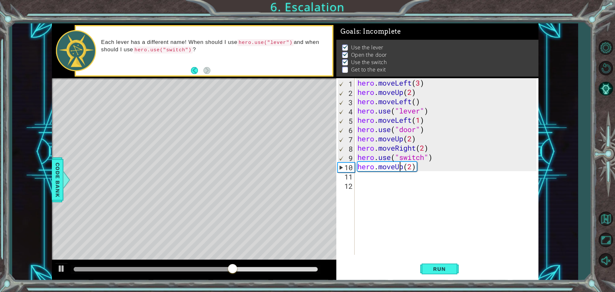
click at [402, 168] on div "hero . moveLeft ( 3 ) hero . moveUp ( 2 ) hero . moveLeft ( ) hero . use ( "lev…" at bounding box center [448, 175] width 184 height 195
click at [404, 166] on div "hero . moveLeft ( 3 ) hero . moveUp ( 2 ) hero . moveLeft ( ) hero . use ( "lev…" at bounding box center [448, 175] width 184 height 195
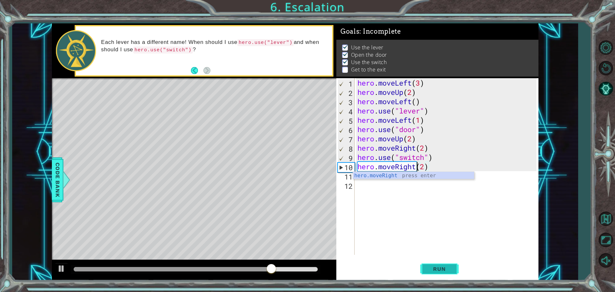
type textarea "hero.moveRight(2)"
click at [451, 263] on button "Run" at bounding box center [439, 268] width 38 height 20
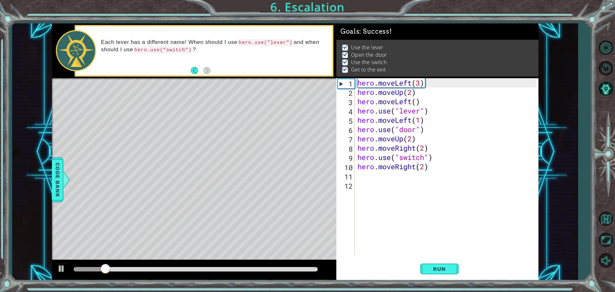
drag, startPoint x: 180, startPoint y: 266, endPoint x: 198, endPoint y: 261, distance: 18.7
click at [198, 261] on div at bounding box center [194, 270] width 284 height 20
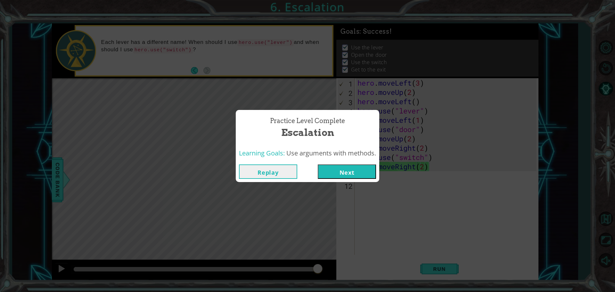
click at [360, 169] on button "Next" at bounding box center [347, 171] width 58 height 14
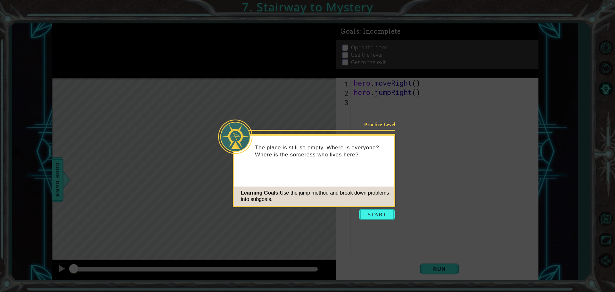
click at [377, 207] on icon at bounding box center [307, 146] width 615 height 292
click at [378, 217] on button "Start" at bounding box center [377, 214] width 37 height 10
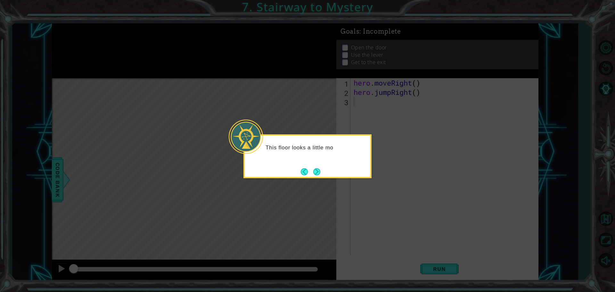
click at [320, 164] on div "This floor looks a little mo" at bounding box center [307, 156] width 128 height 44
click at [319, 166] on div "This floor looks a little mo" at bounding box center [307, 156] width 128 height 44
click at [319, 166] on div "This floor looks a little more complicated" at bounding box center [307, 156] width 128 height 44
click at [318, 166] on div "This floor looks a little more complicated" at bounding box center [308, 154] width 126 height 32
click at [318, 166] on div "This floor looks a little more complicated." at bounding box center [308, 154] width 126 height 32
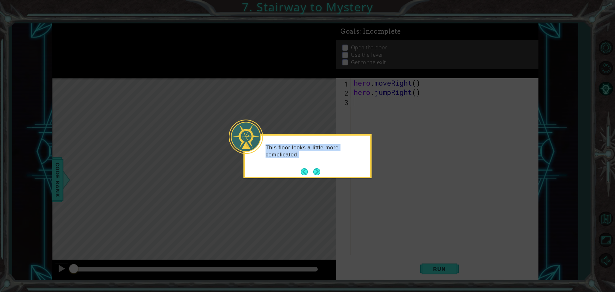
click at [318, 166] on div "This floor looks a little more complicated." at bounding box center [308, 154] width 126 height 32
click at [318, 168] on button "Next" at bounding box center [316, 171] width 7 height 7
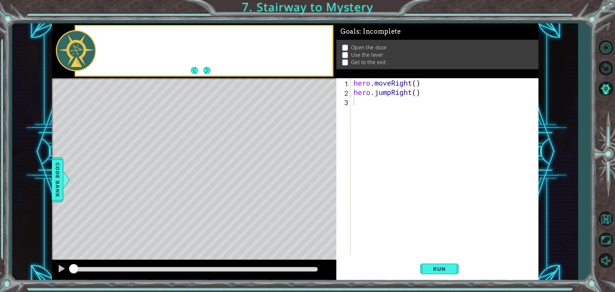
click at [318, 168] on div "Level Map" at bounding box center [200, 172] width 296 height 189
click at [207, 68] on button "Next" at bounding box center [206, 70] width 7 height 7
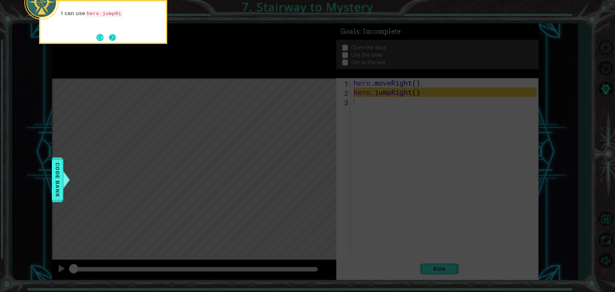
click at [114, 40] on button "Next" at bounding box center [112, 37] width 7 height 7
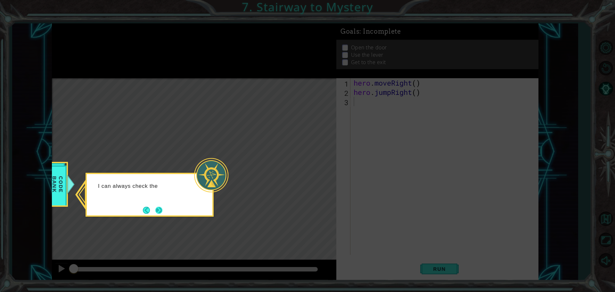
click at [162, 212] on button "Next" at bounding box center [158, 210] width 7 height 7
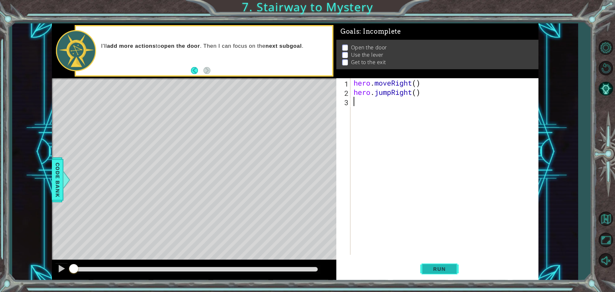
click at [431, 267] on span "Run" at bounding box center [439, 269] width 25 height 6
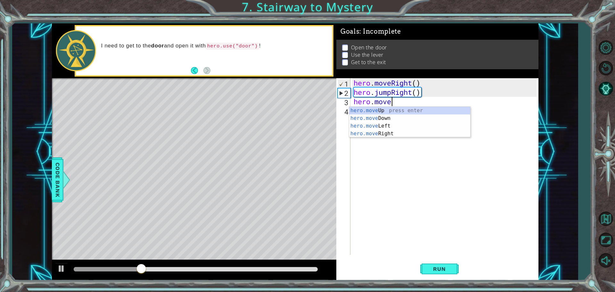
scroll to position [0, 2]
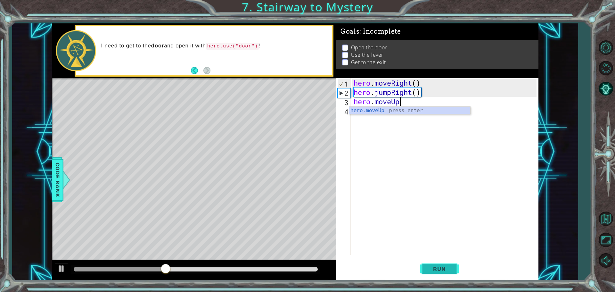
click at [437, 268] on span "Run" at bounding box center [439, 269] width 25 height 6
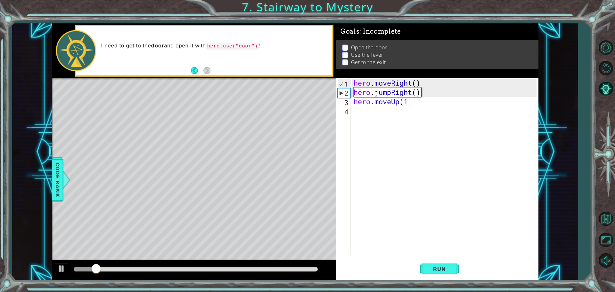
type textarea "hero.moveUp(1)"
click at [428, 263] on button "Run" at bounding box center [439, 268] width 38 height 20
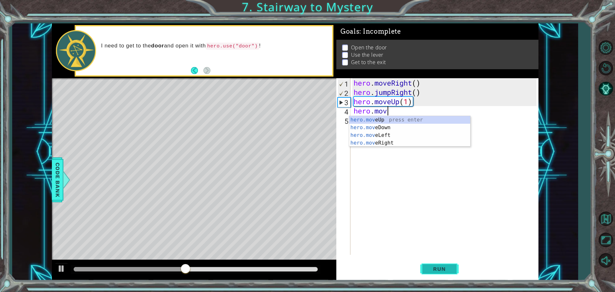
scroll to position [0, 1]
click at [424, 139] on div "hero.move Up press enter hero.move Down press enter hero.move Left press enter …" at bounding box center [409, 139] width 121 height 46
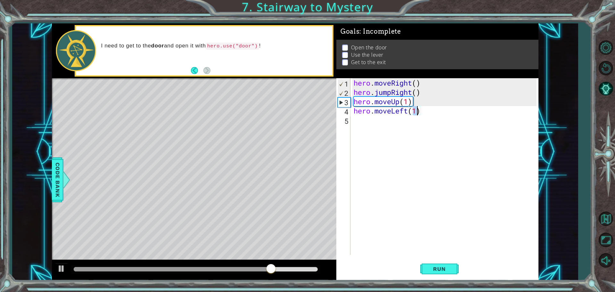
click at [408, 113] on div "hero . moveRight ( ) hero . jumpRight ( ) hero . moveUp ( 1 ) hero . moveLeft (…" at bounding box center [445, 175] width 187 height 195
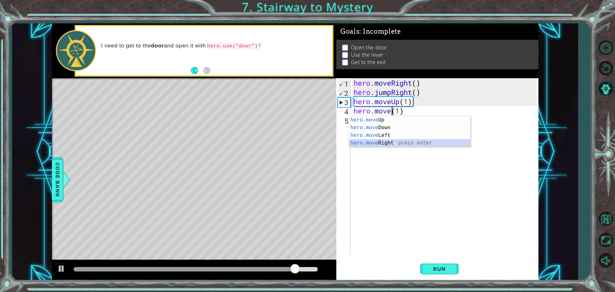
click at [386, 141] on div "hero.move Up press enter hero.move Down press enter hero.move Left press enter …" at bounding box center [409, 139] width 121 height 46
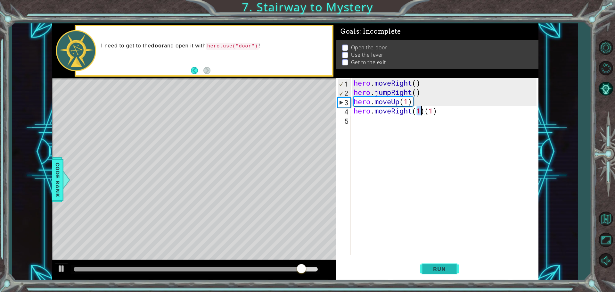
click at [437, 270] on span "Run" at bounding box center [439, 269] width 25 height 6
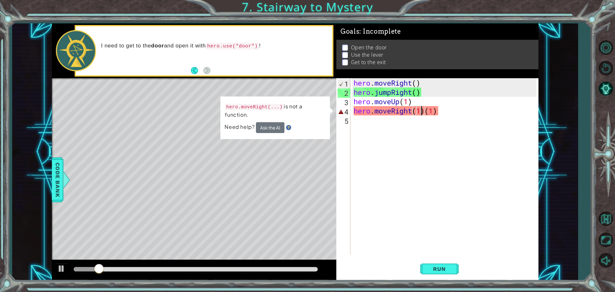
click at [445, 114] on div "hero . moveRight ( ) hero . jumpRight ( ) hero . moveUp ( 1 ) hero . moveRight …" at bounding box center [445, 175] width 187 height 195
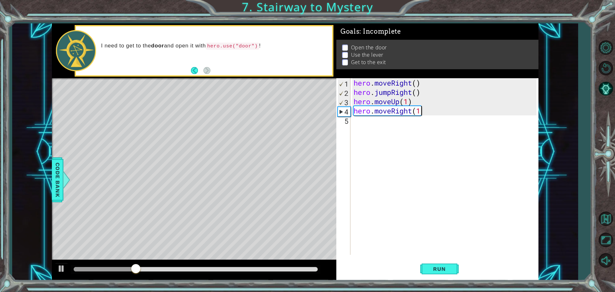
scroll to position [0, 3]
type textarea "hero.moveRight(1)"
click at [427, 265] on button "Run" at bounding box center [439, 268] width 38 height 20
drag, startPoint x: 377, startPoint y: 124, endPoint x: 387, endPoint y: 129, distance: 11.0
click at [378, 124] on div "hero . moveRight ( ) hero . jumpRight ( ) hero . moveUp ( 1 ) hero . moveRight …" at bounding box center [445, 175] width 187 height 195
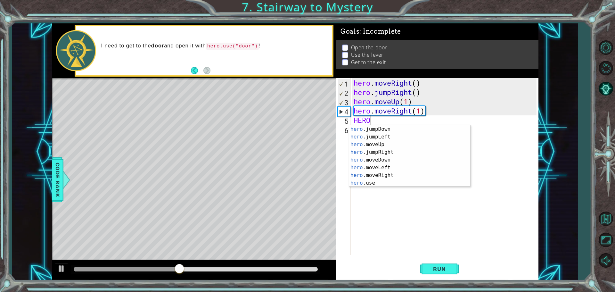
scroll to position [8, 0]
click at [357, 183] on div "hero .jumpDown press enter hero .jumpLeft press enter hero .moveUp press enter …" at bounding box center [407, 163] width 116 height 77
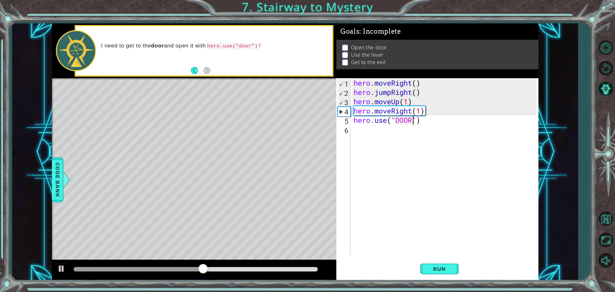
scroll to position [0, 3]
type textarea "hero.use("door")"
click at [379, 133] on div "hero . moveRight ( ) hero . jumpRight ( ) hero . moveUp ( 1 ) hero . moveRight …" at bounding box center [445, 175] width 187 height 195
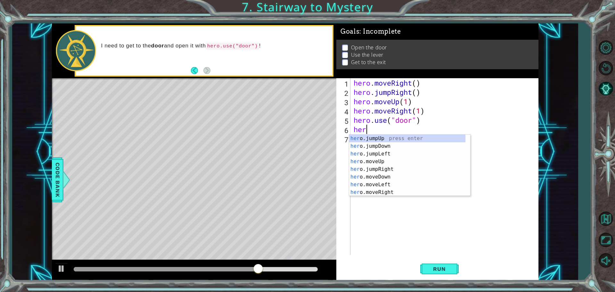
scroll to position [0, 0]
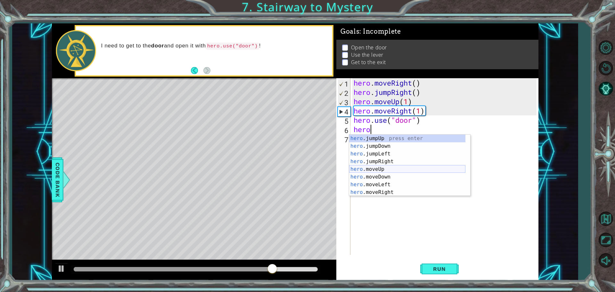
click at [372, 168] on div "hero .jumpUp press enter hero .jumpDown press enter hero .jumpLeft press enter …" at bounding box center [407, 173] width 116 height 77
type textarea "hero.moveUp(1)"
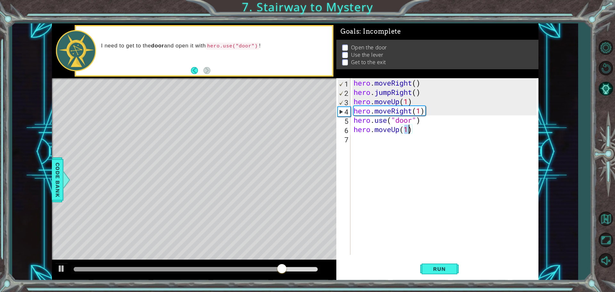
click at [419, 135] on div "hero . moveRight ( ) hero . jumpRight ( ) hero . moveUp ( 1 ) hero . moveRight …" at bounding box center [445, 175] width 187 height 195
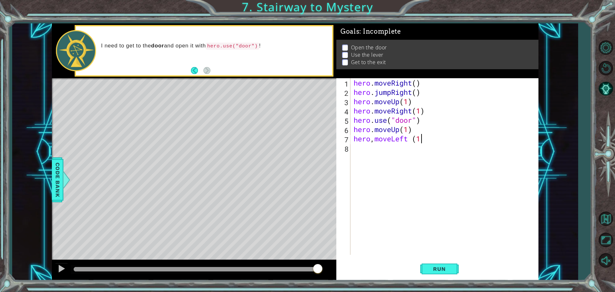
scroll to position [0, 3]
click at [411, 137] on div "hero . moveRight ( ) hero . jumpRight ( ) hero . moveUp ( 1 ) hero . moveRight …" at bounding box center [445, 175] width 187 height 195
click at [430, 259] on button "Run" at bounding box center [439, 268] width 38 height 20
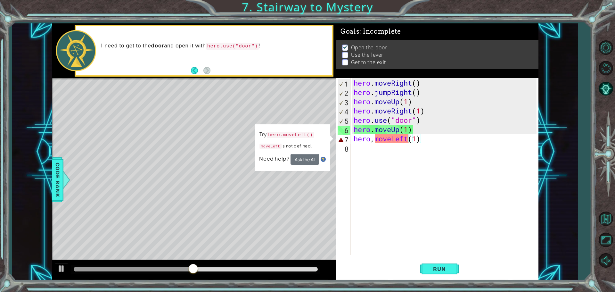
click at [372, 142] on div "hero . moveRight ( ) hero . jumpRight ( ) hero . moveUp ( 1 ) hero . moveRight …" at bounding box center [445, 175] width 187 height 195
click at [373, 141] on div "hero . moveRight ( ) hero . jumpRight ( ) hero . moveUp ( 1 ) hero . moveRight …" at bounding box center [445, 175] width 187 height 195
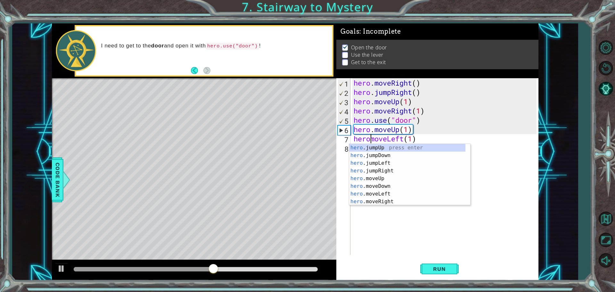
scroll to position [0, 1]
click at [447, 272] on button "Run" at bounding box center [439, 268] width 38 height 20
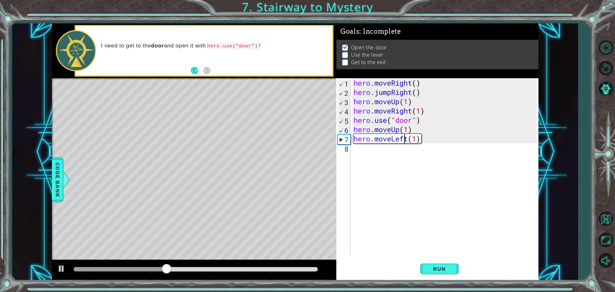
click at [406, 138] on div "hero . moveRight ( ) hero . jumpRight ( ) hero . moveUp ( 1 ) hero . moveRight …" at bounding box center [445, 175] width 187 height 195
click at [408, 138] on div "hero . moveRight ( ) hero . jumpRight ( ) hero . moveUp ( 1 ) hero . moveRight …" at bounding box center [445, 175] width 187 height 195
click at [406, 130] on div "hero . moveRight ( ) hero . jumpRight ( ) hero . moveUp ( 1 ) hero . moveRight …" at bounding box center [445, 175] width 187 height 195
click at [409, 131] on div "hero . moveRight ( ) hero . jumpRight ( ) hero . moveUp ( 1 ) hero . moveRight …" at bounding box center [445, 175] width 187 height 195
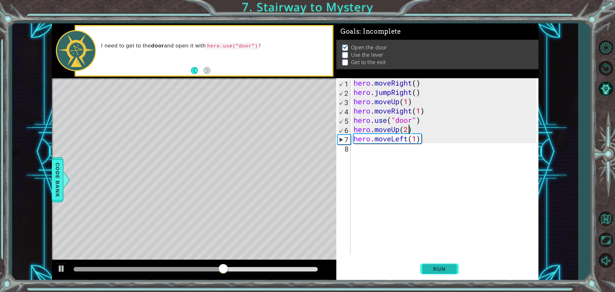
type textarea "hero.moveUp(2)"
click at [428, 270] on span "Run" at bounding box center [439, 269] width 25 height 6
click at [382, 158] on div "hero . moveRight ( ) hero . jumpRight ( ) hero . moveUp ( 1 ) hero . moveRight …" at bounding box center [445, 175] width 187 height 195
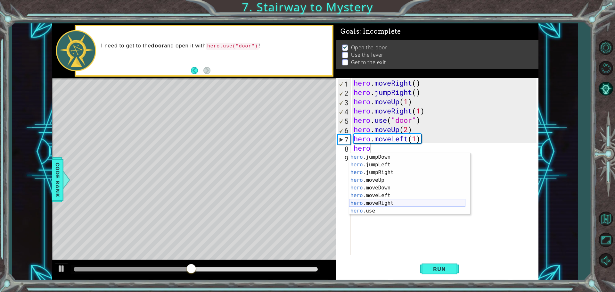
scroll to position [8, 0]
click at [396, 210] on div "hero .jumpDown press enter hero .jumpLeft press enter hero .jumpRight press ent…" at bounding box center [407, 191] width 116 height 77
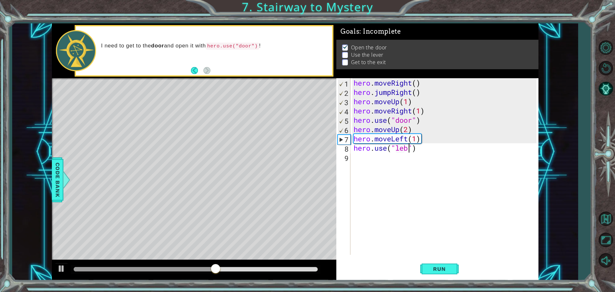
scroll to position [0, 3]
type textarea "hero.use("lever")"
click at [384, 154] on div "hero . moveRight ( ) hero . jumpRight ( ) hero . moveUp ( 1 ) hero . moveRight …" at bounding box center [445, 175] width 187 height 195
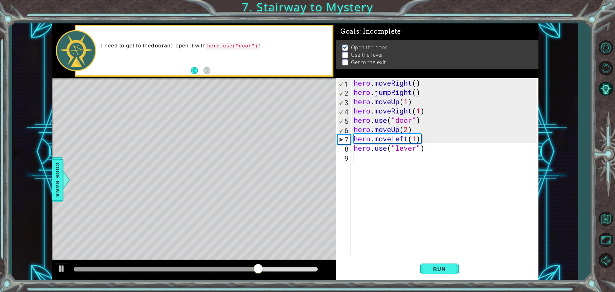
type textarea "m"
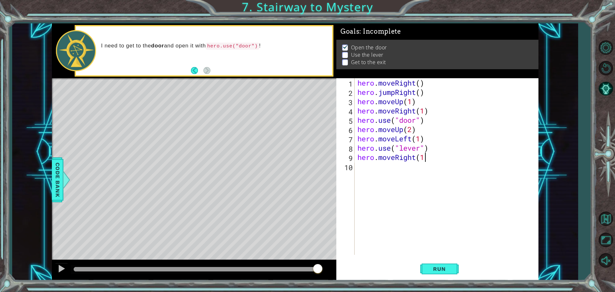
scroll to position [0, 3]
click at [433, 266] on span "Run" at bounding box center [439, 269] width 25 height 6
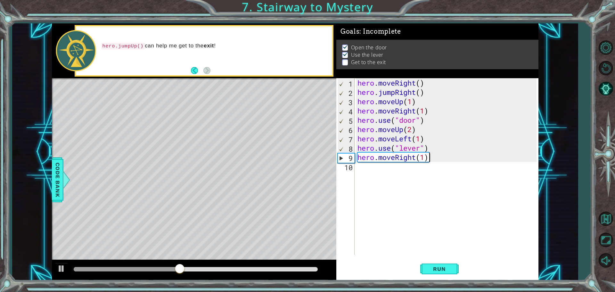
click at [417, 157] on div "hero . moveRight ( ) hero . jumpRight ( ) hero . moveUp ( 1 ) hero . moveRight …" at bounding box center [448, 175] width 184 height 195
click at [421, 159] on div "hero . moveRight ( ) hero . jumpRight ( ) hero . moveUp ( 1 ) hero . moveRight …" at bounding box center [448, 175] width 184 height 195
click at [425, 270] on button "Run" at bounding box center [439, 268] width 38 height 20
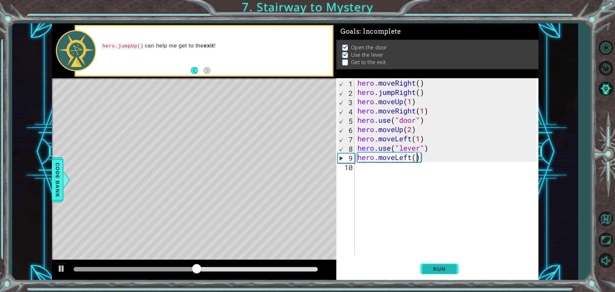
type textarea "hero.moveLeft(2)"
click at [362, 167] on div "hero . moveRight ( ) hero . jumpRight ( ) hero . moveUp ( 1 ) hero . moveRight …" at bounding box center [448, 175] width 184 height 195
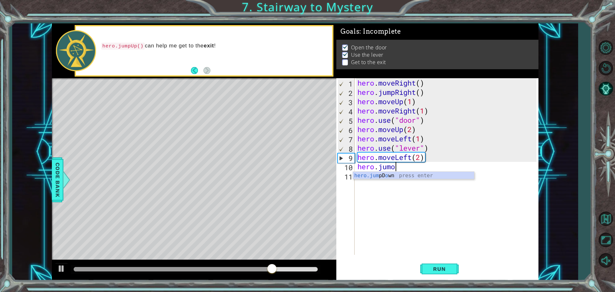
scroll to position [0, 1]
type textarea "hero.jump"
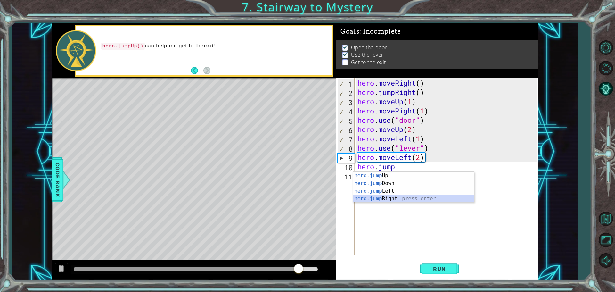
click at [410, 195] on div "hero.jump Up press enter hero.jump Down press enter hero.jump Left press enter …" at bounding box center [413, 195] width 121 height 46
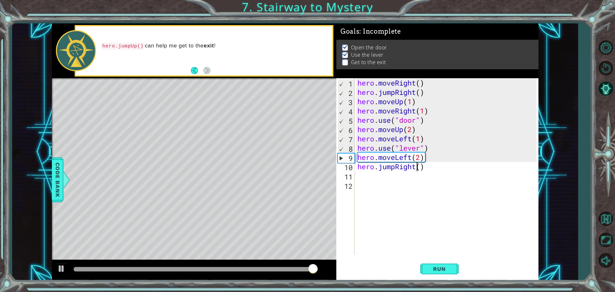
click at [415, 170] on div "hero . moveRight ( ) hero . jumpRight ( ) hero . moveUp ( 1 ) hero . moveRight …" at bounding box center [448, 175] width 184 height 195
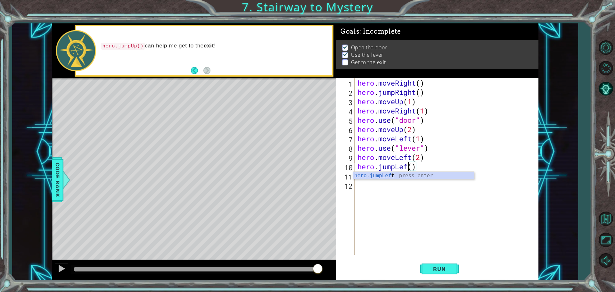
scroll to position [0, 2]
click at [417, 166] on div "hero . moveRight ( ) hero . jumpRight ( ) hero . moveUp ( 1 ) hero . moveRight …" at bounding box center [448, 175] width 184 height 195
click at [445, 264] on button "Run" at bounding box center [439, 268] width 38 height 20
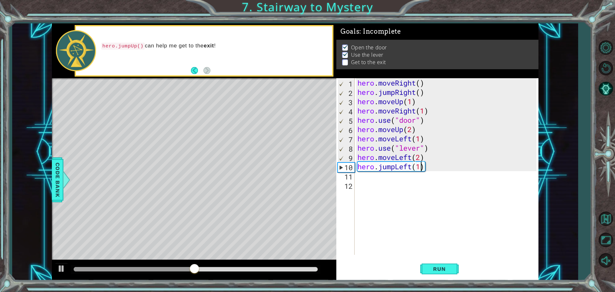
click at [411, 165] on div "hero . moveRight ( ) hero . jumpRight ( ) hero . moveUp ( 1 ) hero . moveRight …" at bounding box center [448, 175] width 184 height 195
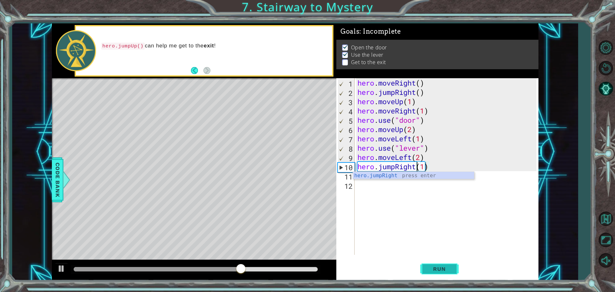
click at [440, 274] on button "Run" at bounding box center [439, 268] width 38 height 20
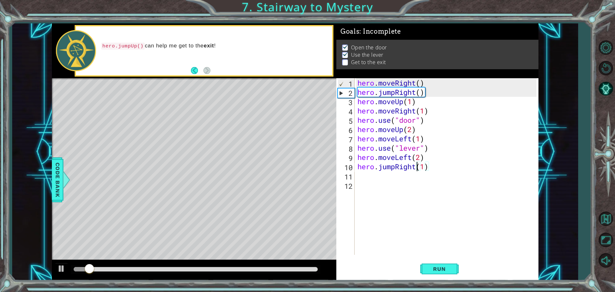
click at [196, 275] on div at bounding box center [194, 270] width 284 height 20
click at [184, 262] on div at bounding box center [194, 270] width 284 height 20
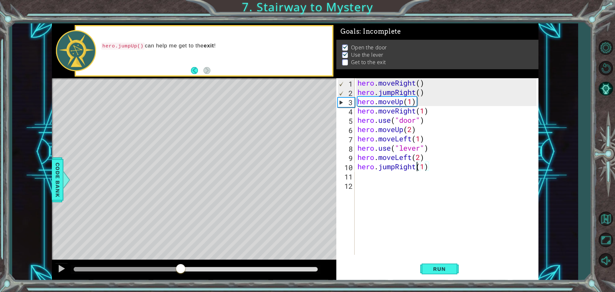
click at [181, 268] on div at bounding box center [196, 269] width 244 height 4
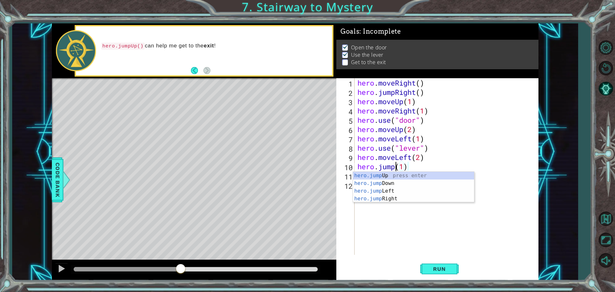
scroll to position [0, 2]
click at [359, 180] on div "hero.jump Up press enter hero.jump Down press enter hero.jump Left press enter …" at bounding box center [413, 195] width 121 height 46
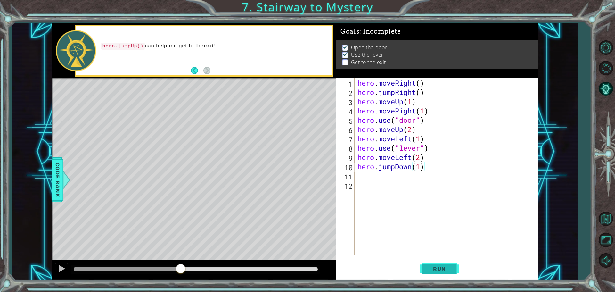
click at [430, 275] on button "Run" at bounding box center [439, 268] width 38 height 20
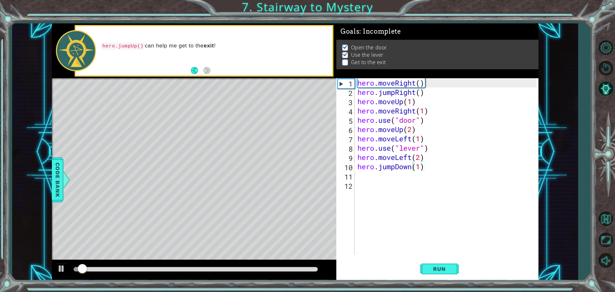
drag, startPoint x: 212, startPoint y: 266, endPoint x: 208, endPoint y: 274, distance: 9.0
click at [211, 266] on div at bounding box center [195, 269] width 249 height 9
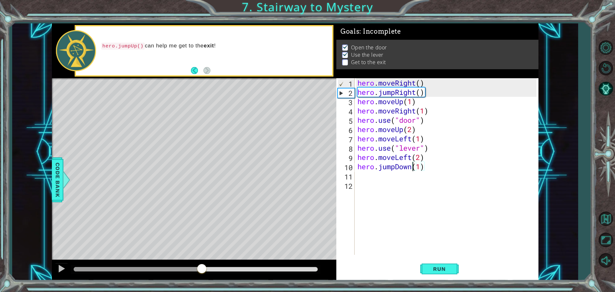
click at [201, 267] on div at bounding box center [196, 269] width 244 height 4
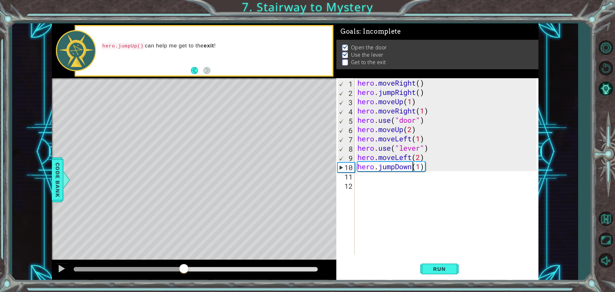
drag, startPoint x: 200, startPoint y: 267, endPoint x: 184, endPoint y: 266, distance: 16.0
click at [184, 266] on div at bounding box center [184, 269] width 12 height 12
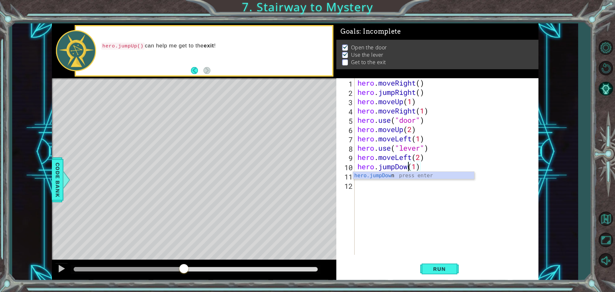
type textarea "hero.jumpDo(1)"
